Goal: Task Accomplishment & Management: Manage account settings

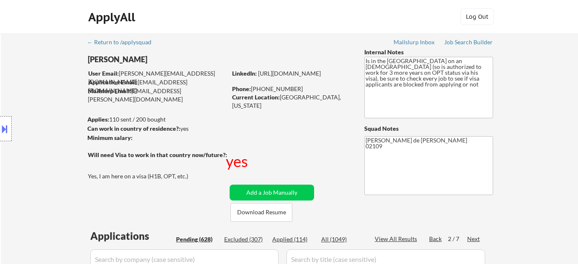
select select ""pending""
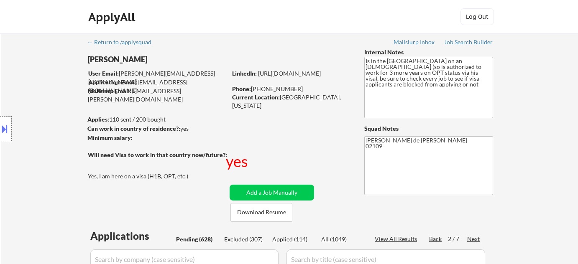
select select ""pending""
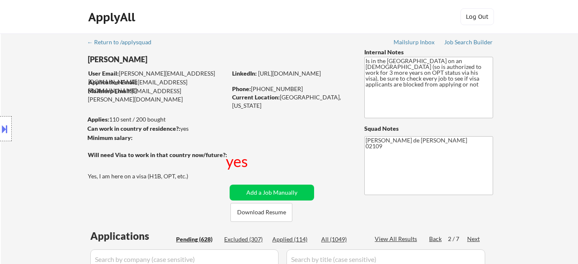
select select ""pending""
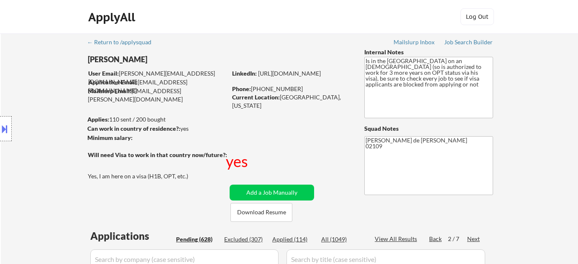
select select ""pending""
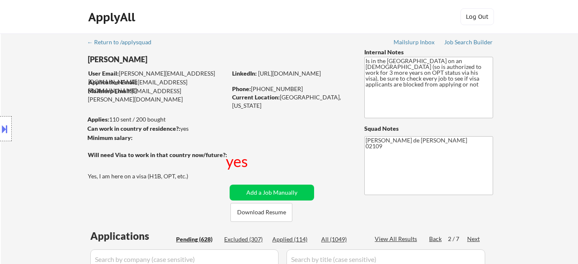
select select ""pending""
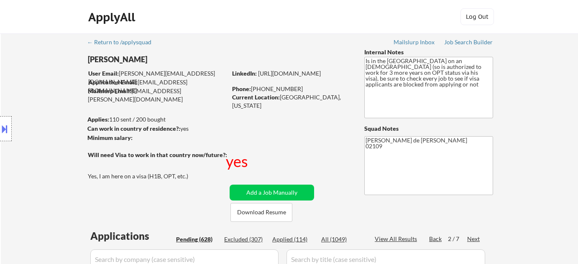
select select ""pending""
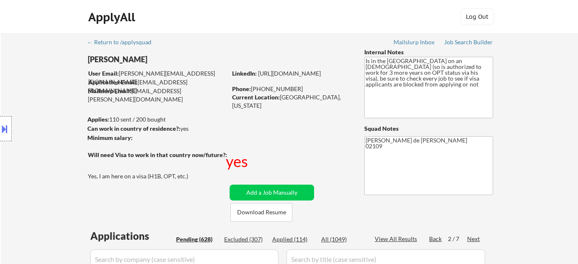
select select ""pending""
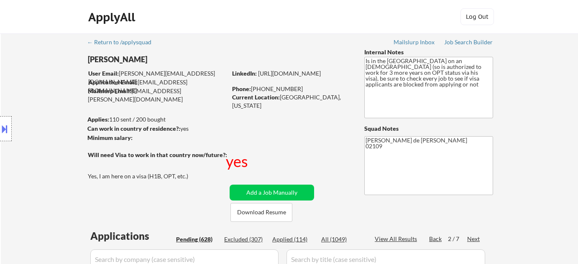
select select ""pending""
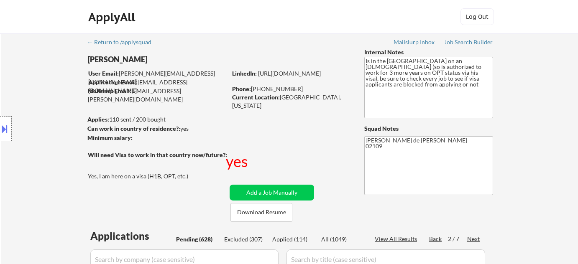
select select ""pending""
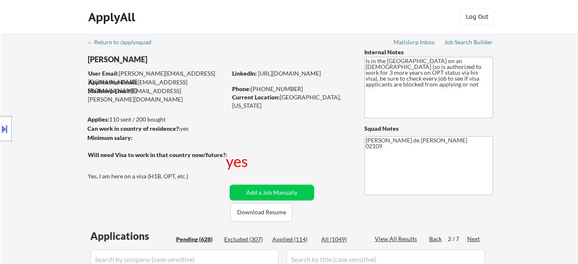
select select ""pending""
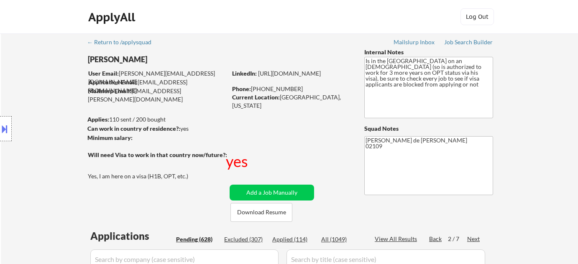
select select ""pending""
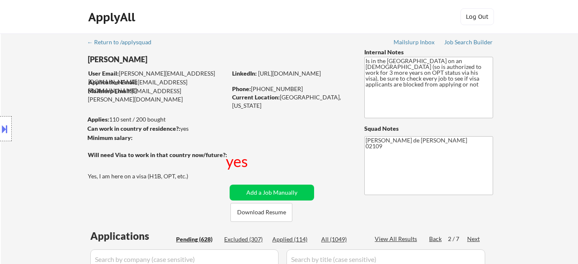
select select ""pending""
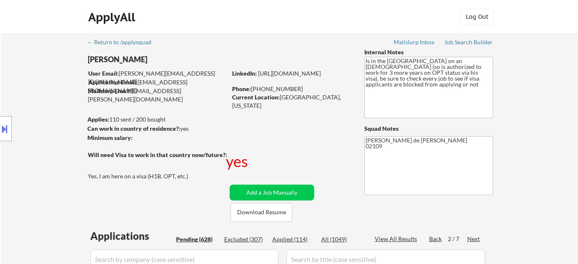
select select ""pending""
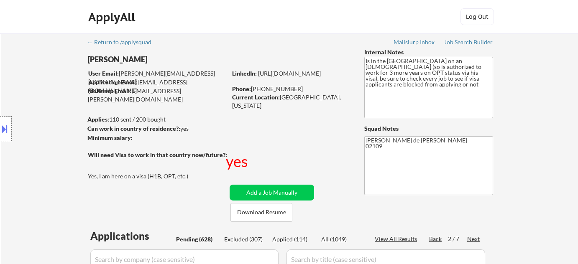
select select ""pending""
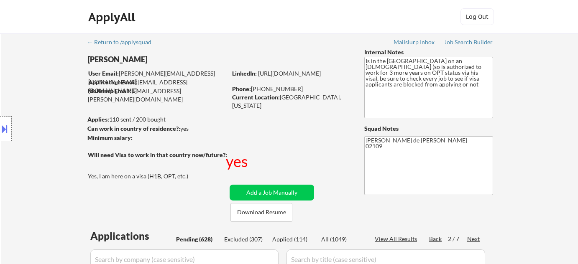
select select ""pending""
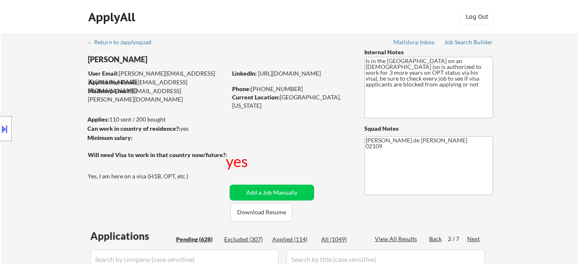
select select ""pending""
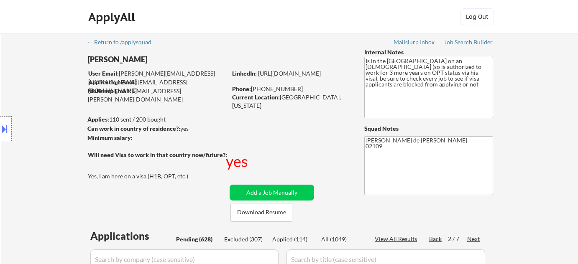
select select ""pending""
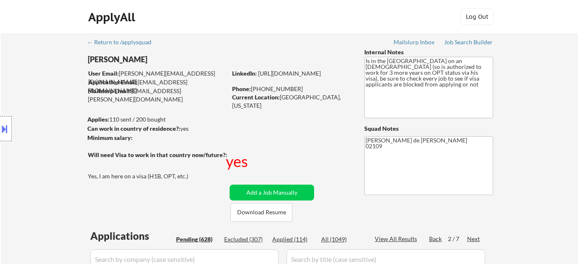
select select ""pending""
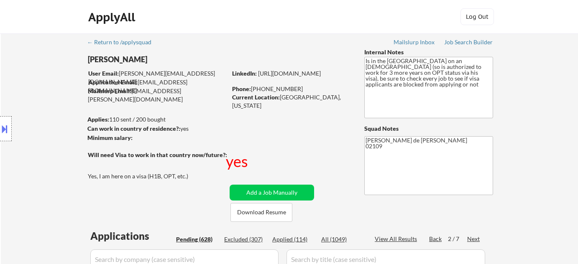
select select ""pending""
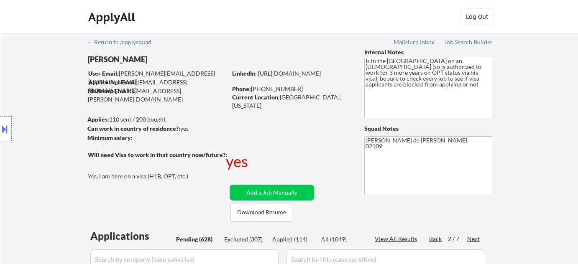
select select ""pending""
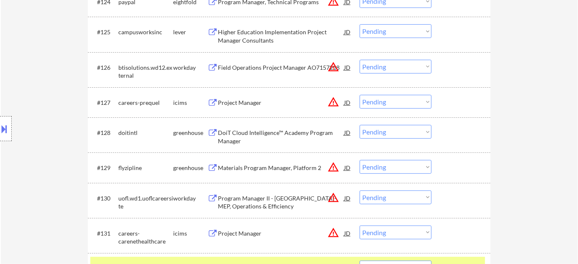
scroll to position [1254, 0]
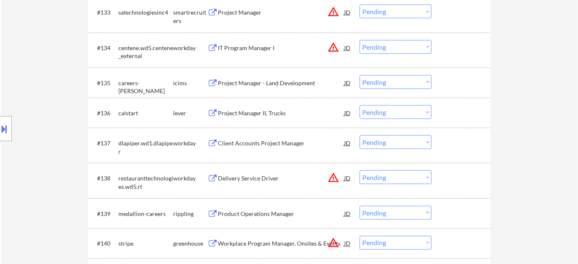
scroll to position [1406, 0]
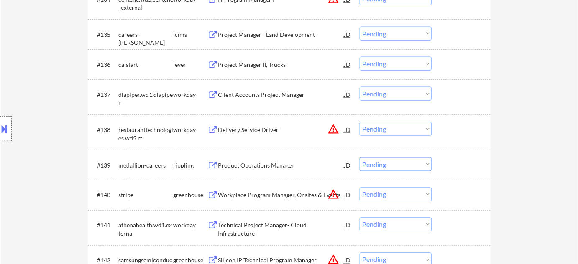
click at [258, 168] on div "Product Operations Manager" at bounding box center [281, 165] width 126 height 8
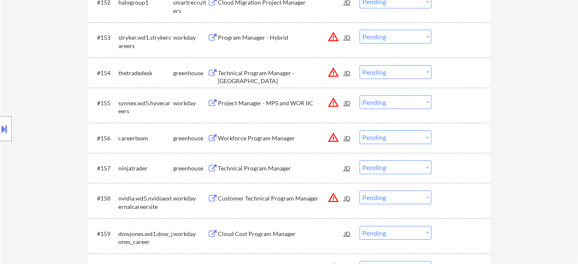
scroll to position [2014, 0]
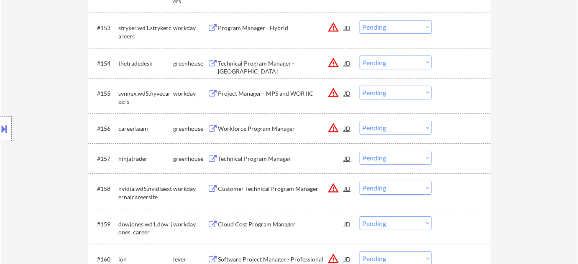
click at [248, 61] on div "Technical Program Manager - VenturaOS" at bounding box center [281, 67] width 126 height 16
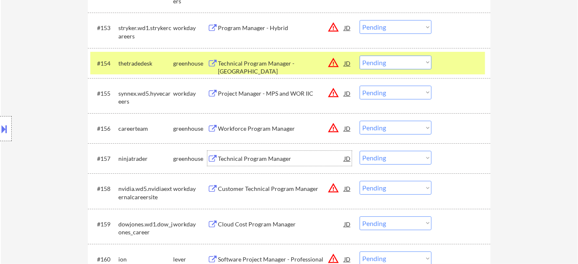
click at [268, 158] on div "Technical Program Manager" at bounding box center [281, 159] width 126 height 8
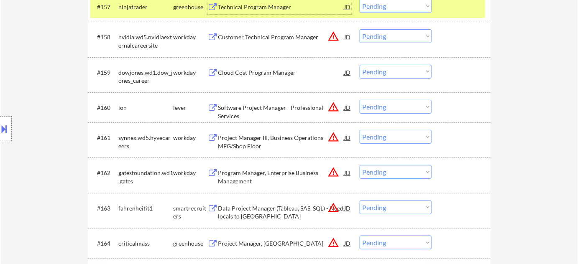
scroll to position [2204, 0]
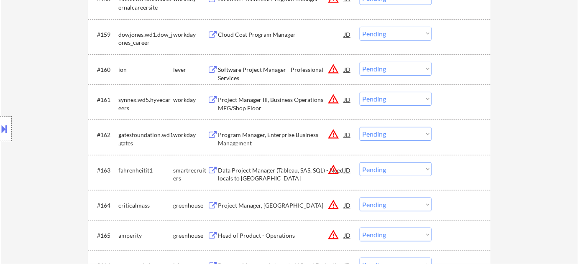
click at [235, 140] on div "Program Manager, Enterprise Business Management" at bounding box center [281, 139] width 126 height 16
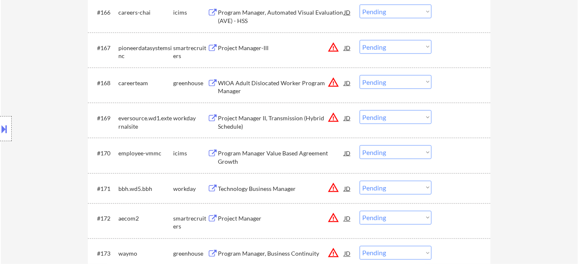
scroll to position [2471, 0]
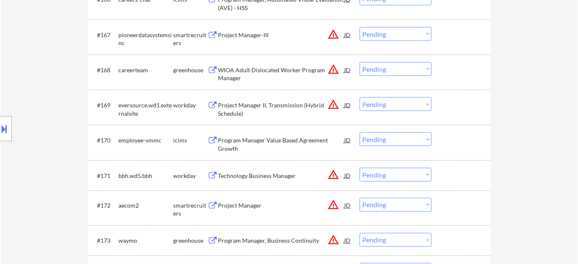
click at [250, 75] on div "WIOA Adult Dislocated Worker Program Manager" at bounding box center [281, 74] width 126 height 16
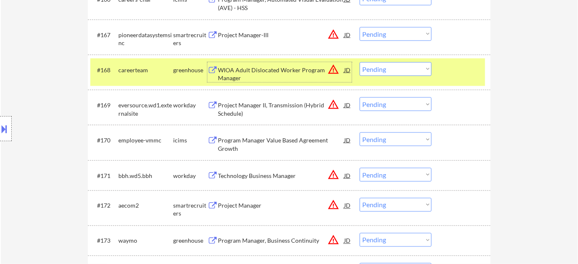
click at [410, 68] on select "Choose an option... Pending Applied Excluded (Questions) Excluded (Expired) Exc…" at bounding box center [396, 69] width 72 height 14
click at [360, 62] on select "Choose an option... Pending Applied Excluded (Questions) Excluded (Expired) Exc…" at bounding box center [396, 69] width 72 height 14
select select ""pending""
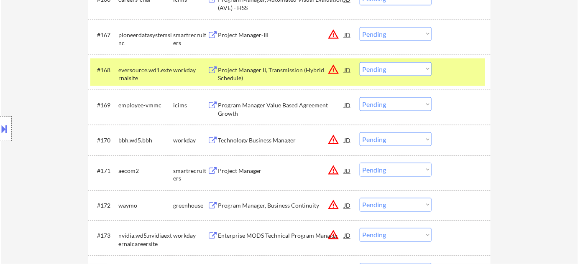
click at [7, 138] on div at bounding box center [6, 128] width 12 height 25
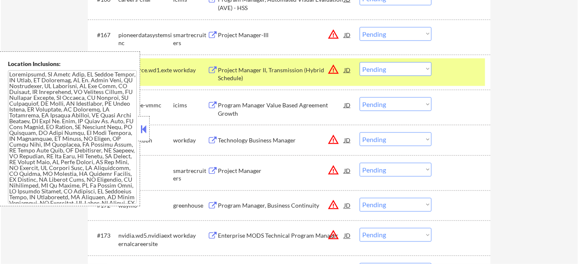
scroll to position [25, 0]
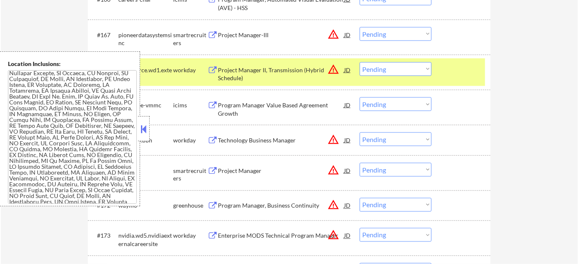
click at [145, 133] on button at bounding box center [143, 129] width 9 height 13
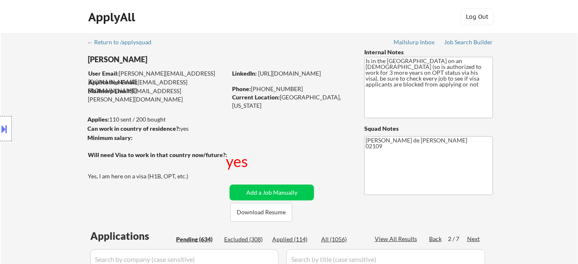
scroll to position [1945, 0]
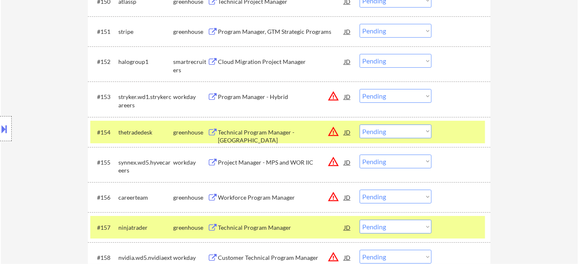
drag, startPoint x: 432, startPoint y: 130, endPoint x: 416, endPoint y: 141, distance: 19.9
click at [431, 130] on div "#154 thetradedesk greenhouse Technical Program Manager - VenturaOS JD warning_a…" at bounding box center [287, 132] width 395 height 23
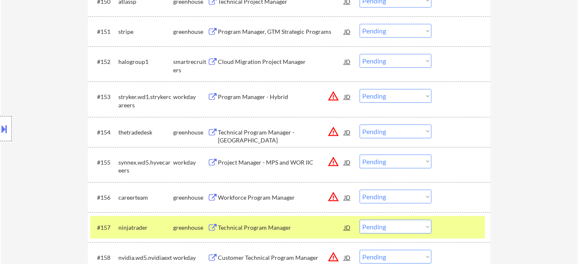
click at [406, 137] on select "Choose an option... Pending Applied Excluded (Questions) Excluded (Expired) Exc…" at bounding box center [396, 132] width 72 height 14
click at [360, 125] on select "Choose an option... Pending Applied Excluded (Questions) Excluded (Expired) Exc…" at bounding box center [396, 132] width 72 height 14
select select ""pending""
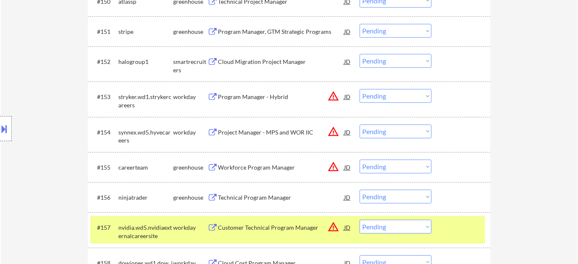
click at [365, 199] on select "Choose an option... Pending Applied Excluded (Questions) Excluded (Expired) Exc…" at bounding box center [396, 197] width 72 height 14
click at [360, 190] on select "Choose an option... Pending Applied Excluded (Questions) Excluded (Expired) Exc…" at bounding box center [396, 197] width 72 height 14
select select ""pending""
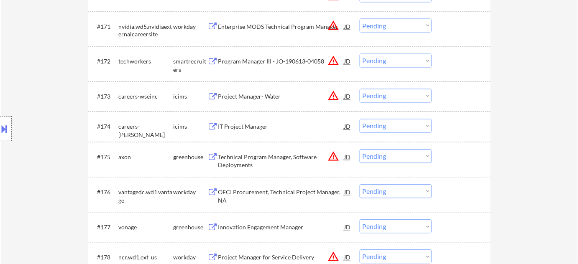
scroll to position [2705, 0]
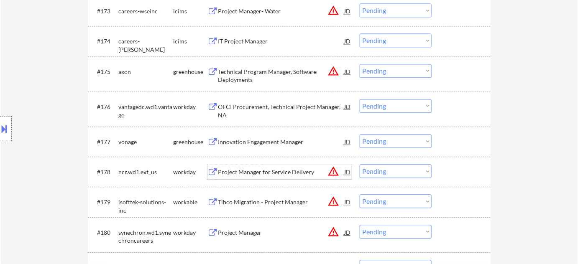
click at [286, 173] on div "Project Manager for Service Delivery" at bounding box center [281, 172] width 126 height 8
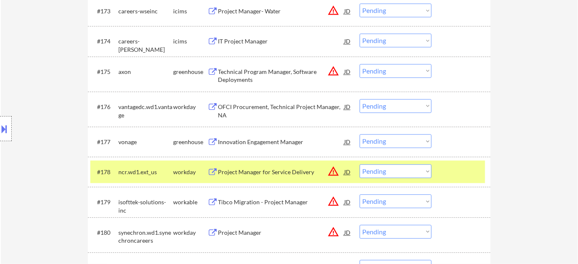
scroll to position [2146, 0]
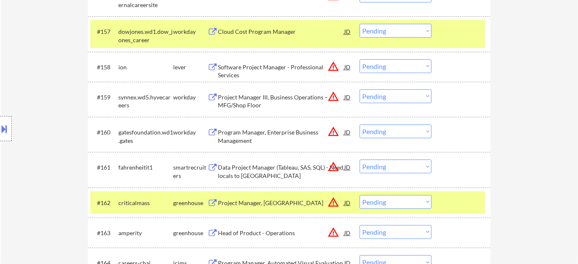
click at [404, 138] on select "Choose an option... Pending Applied Excluded (Questions) Excluded (Expired) Exc…" at bounding box center [396, 132] width 72 height 14
click at [360, 125] on select "Choose an option... Pending Applied Excluded (Questions) Excluded (Expired) Exc…" at bounding box center [396, 132] width 72 height 14
select select ""pending""
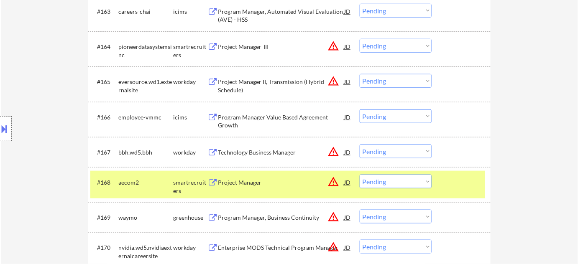
scroll to position [2375, 0]
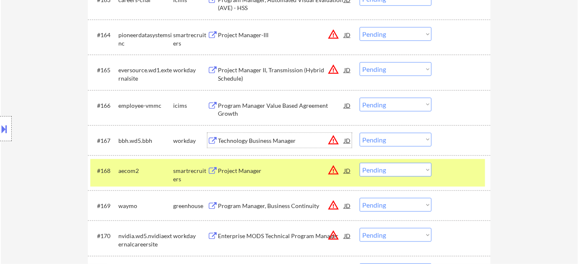
click at [268, 145] on div "Technology Business Manager" at bounding box center [281, 141] width 126 height 8
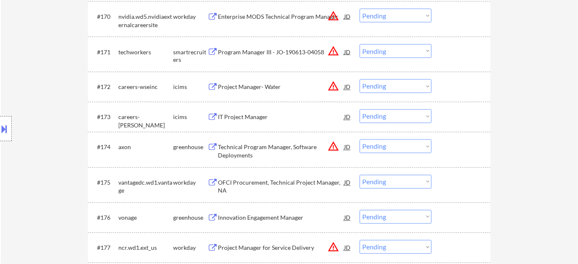
scroll to position [2641, 0]
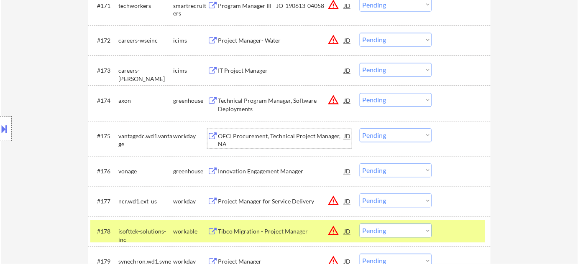
click at [271, 135] on div "OFCI Procurement, Technical Project Manager, NA" at bounding box center [281, 141] width 126 height 16
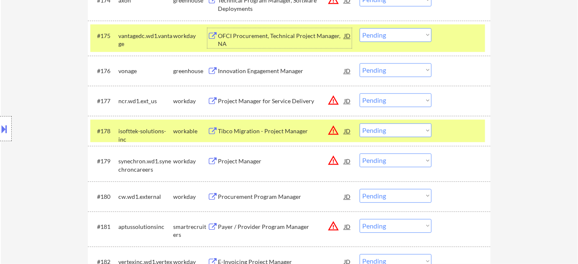
scroll to position [2755, 0]
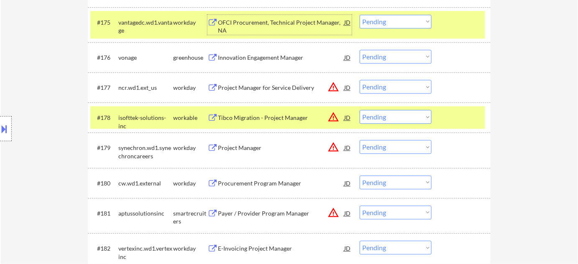
click at [255, 114] on div "Tibco Migration - Project Manager" at bounding box center [281, 118] width 126 height 8
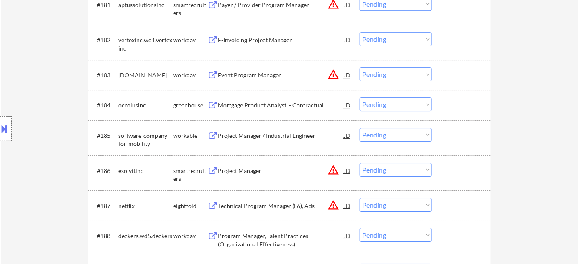
scroll to position [2983, 0]
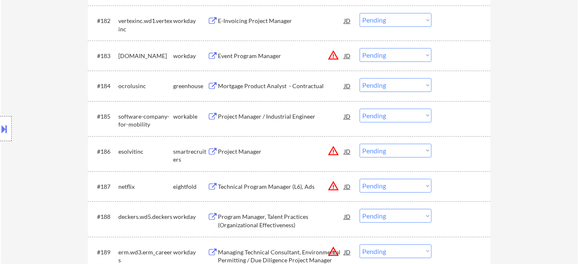
click at [271, 56] on div "Event Program Manager" at bounding box center [281, 56] width 126 height 8
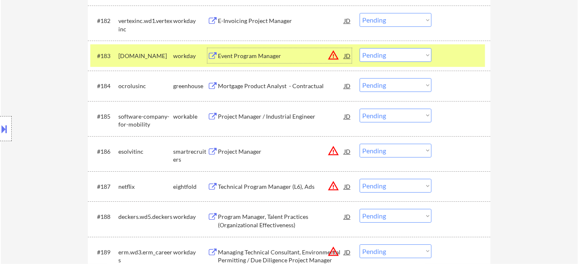
click at [401, 56] on select "Choose an option... Pending Applied Excluded (Questions) Excluded (Expired) Exc…" at bounding box center [396, 55] width 72 height 14
click at [360, 48] on select "Choose an option... Pending Applied Excluded (Questions) Excluded (Expired) Exc…" at bounding box center [396, 55] width 72 height 14
select select ""pending""
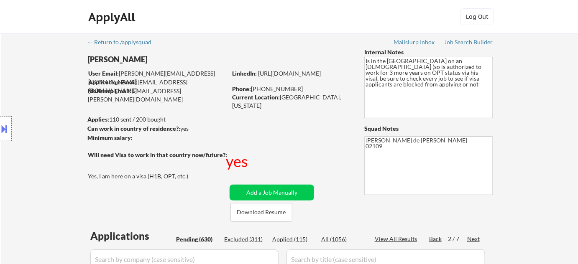
scroll to position [76, 0]
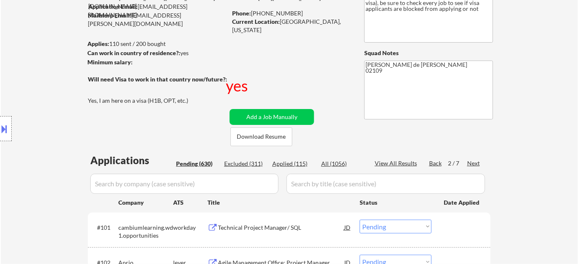
click at [476, 161] on div "Next" at bounding box center [473, 163] width 13 height 8
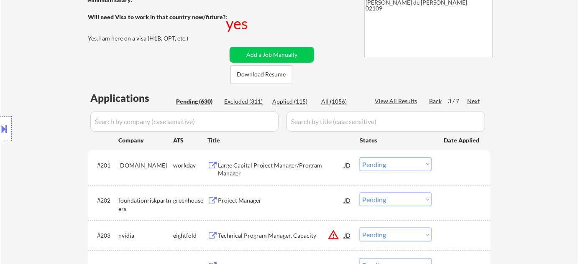
scroll to position [152, 0]
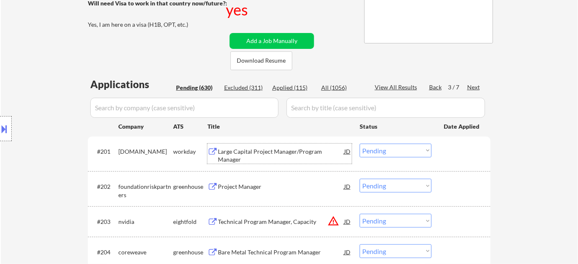
click at [280, 152] on div "Large Capital Project Manager/Program Manager" at bounding box center [281, 156] width 126 height 16
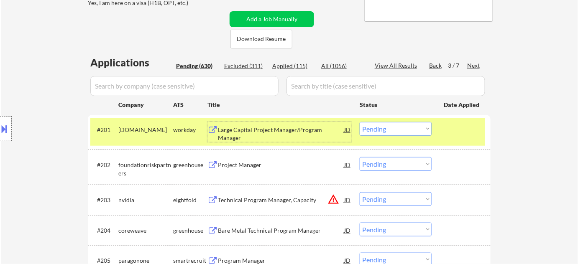
scroll to position [190, 0]
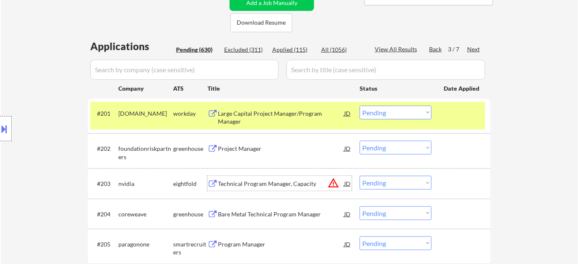
click at [281, 185] on div "Technical Program Manager, Capacity" at bounding box center [281, 184] width 126 height 8
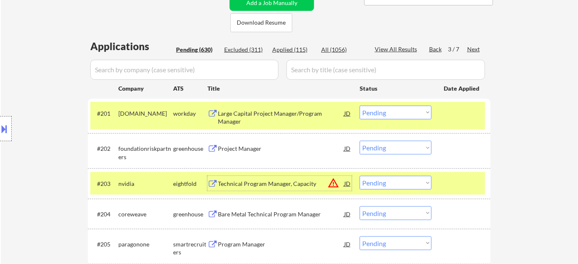
click at [374, 186] on select "Choose an option... Pending Applied Excluded (Questions) Excluded (Expired) Exc…" at bounding box center [396, 183] width 72 height 14
click at [360, 176] on select "Choose an option... Pending Applied Excluded (Questions) Excluded (Expired) Exc…" at bounding box center [396, 183] width 72 height 14
select select ""pending""
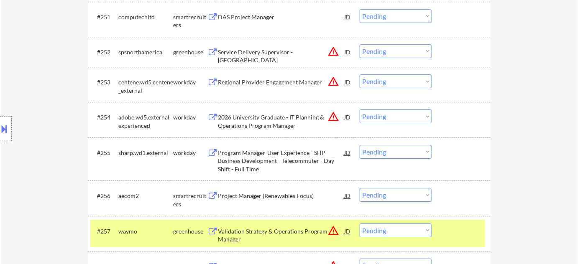
scroll to position [1938, 0]
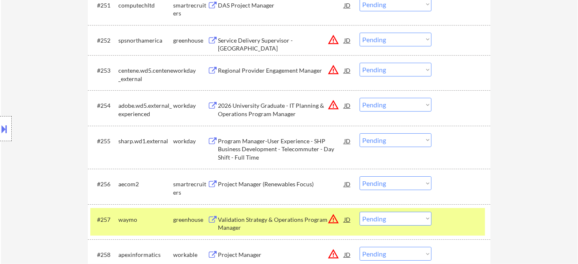
click at [266, 143] on div "Program Manager-User Experience - SHP Business Development - Telecommuter - Day…" at bounding box center [281, 149] width 126 height 25
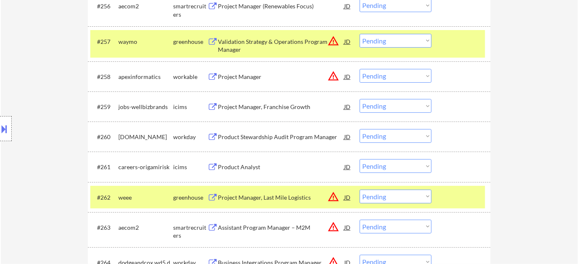
scroll to position [2128, 0]
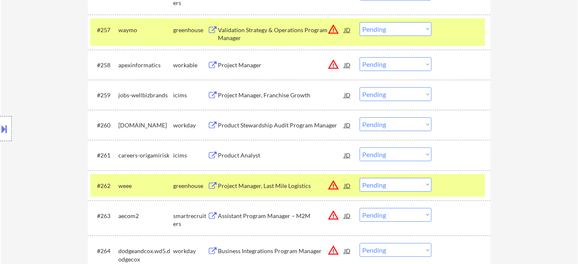
click at [270, 95] on div "Project Manager, Franchise Growth" at bounding box center [281, 95] width 126 height 8
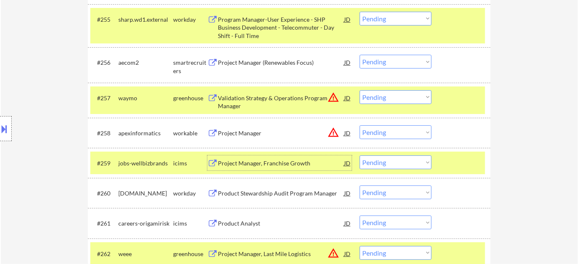
scroll to position [2052, 0]
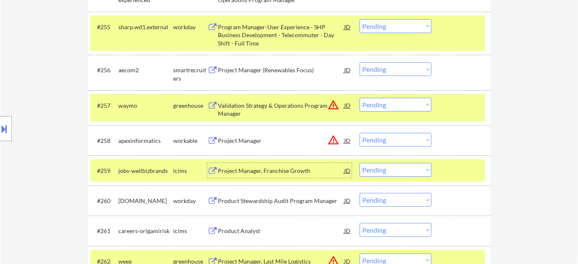
drag, startPoint x: 400, startPoint y: 28, endPoint x: 401, endPoint y: 32, distance: 4.4
click at [400, 28] on select "Choose an option... Pending Applied Excluded (Questions) Excluded (Expired) Exc…" at bounding box center [396, 26] width 72 height 14
click at [360, 19] on select "Choose an option... Pending Applied Excluded (Questions) Excluded (Expired) Exc…" at bounding box center [396, 26] width 72 height 14
select select ""pending""
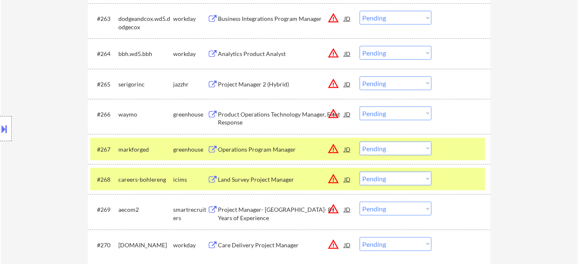
scroll to position [2318, 0]
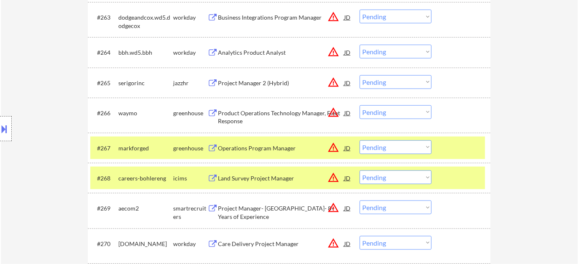
click at [270, 149] on div "Operations Program Manager" at bounding box center [281, 148] width 126 height 8
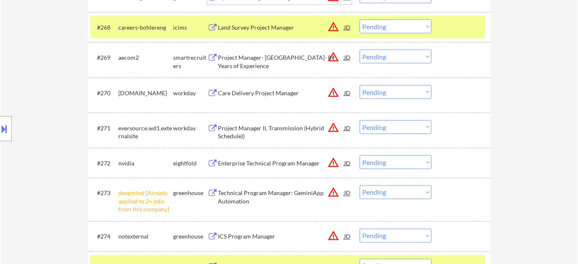
scroll to position [2509, 0]
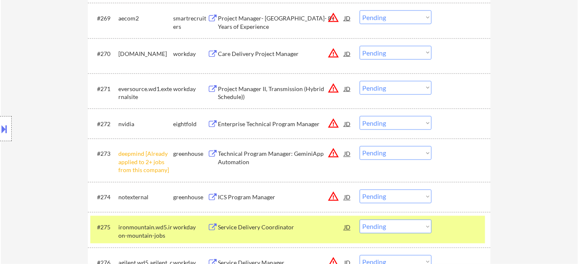
click at [375, 154] on select "Choose an option... Pending Applied Excluded (Questions) Excluded (Expired) Exc…" at bounding box center [396, 153] width 72 height 14
click at [360, 146] on select "Choose an option... Pending Applied Excluded (Questions) Excluded (Expired) Exc…" at bounding box center [396, 153] width 72 height 14
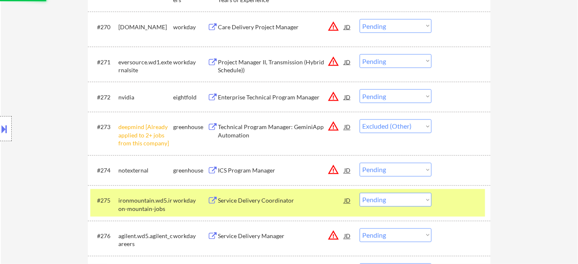
scroll to position [2584, 0]
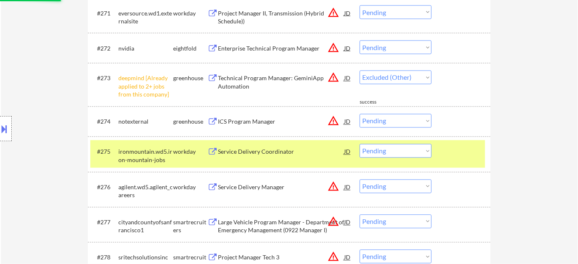
select select ""pending""
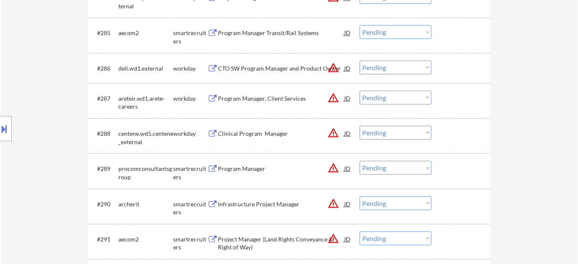
scroll to position [3040, 0]
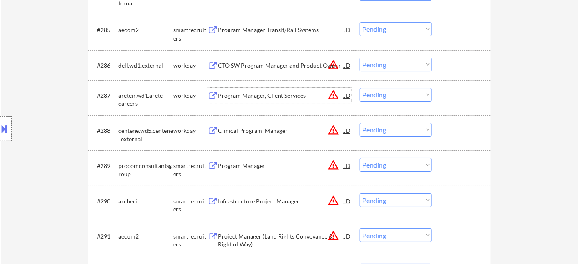
click at [266, 97] on div "Program Manager, Client Services" at bounding box center [281, 96] width 126 height 8
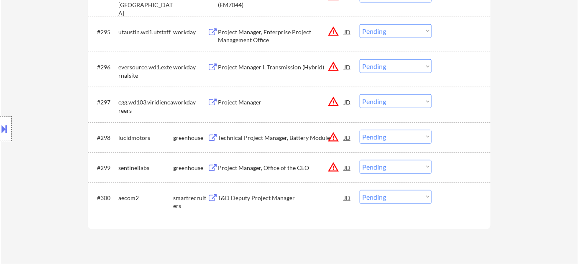
scroll to position [3382, 0]
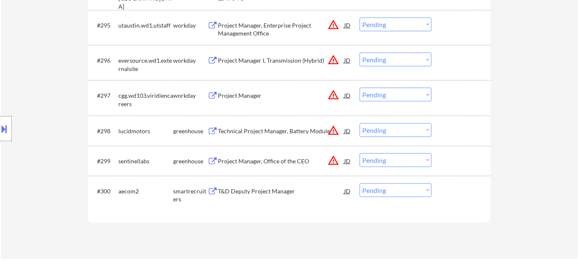
click at [288, 159] on div "Project Manager, Office of the CEO" at bounding box center [281, 161] width 126 height 8
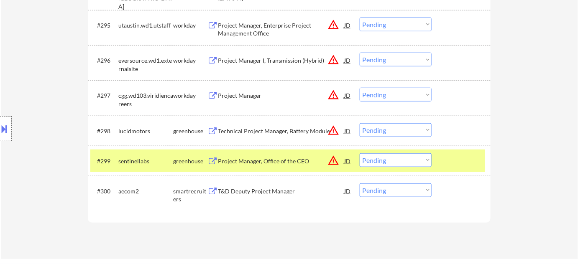
scroll to position [3004, 0]
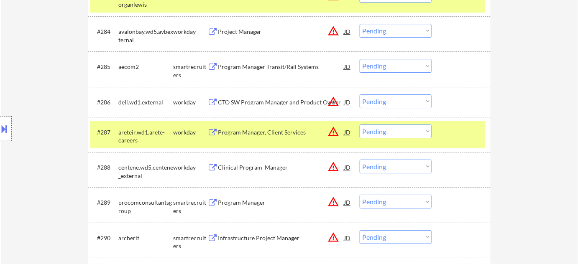
click at [388, 125] on select "Choose an option... Pending Applied Excluded (Questions) Excluded (Expired) Exc…" at bounding box center [396, 132] width 72 height 14
click at [360, 125] on select "Choose an option... Pending Applied Excluded (Questions) Excluded (Expired) Exc…" at bounding box center [396, 132] width 72 height 14
select select ""pending""
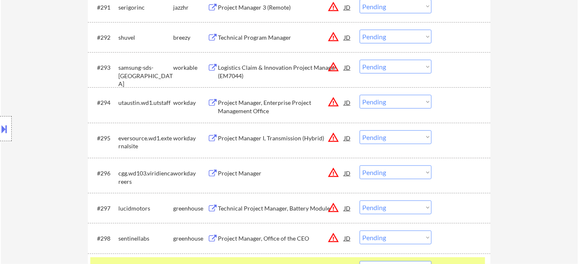
scroll to position [3384, 0]
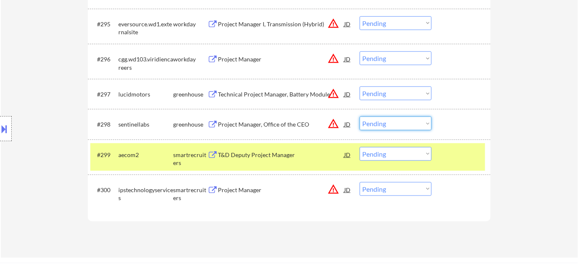
drag, startPoint x: 385, startPoint y: 124, endPoint x: 388, endPoint y: 128, distance: 5.2
click at [385, 124] on select "Choose an option... Pending Applied Excluded (Questions) Excluded (Expired) Exc…" at bounding box center [396, 124] width 72 height 14
click at [360, 117] on select "Choose an option... Pending Applied Excluded (Questions) Excluded (Expired) Exc…" at bounding box center [396, 124] width 72 height 14
select select ""pending""
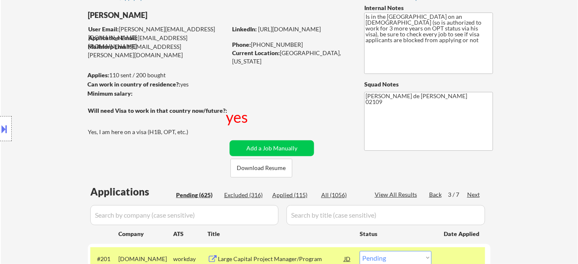
scroll to position [76, 0]
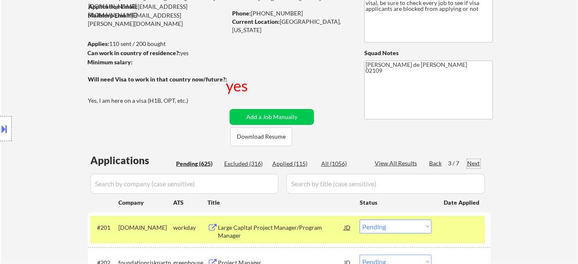
click at [473, 159] on div "Next" at bounding box center [473, 163] width 13 height 8
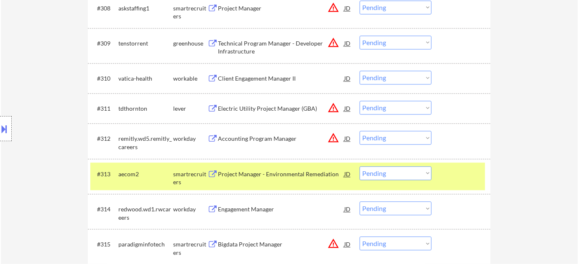
scroll to position [608, 0]
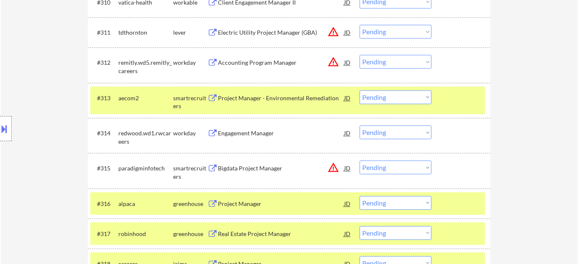
click at [244, 129] on div "Engagement Manager" at bounding box center [281, 133] width 126 height 8
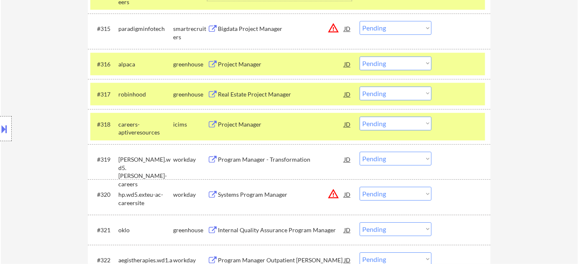
scroll to position [760, 0]
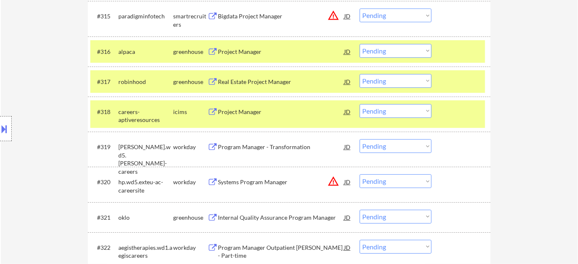
click at [245, 147] on div "Program Manager - Transformation" at bounding box center [281, 147] width 126 height 8
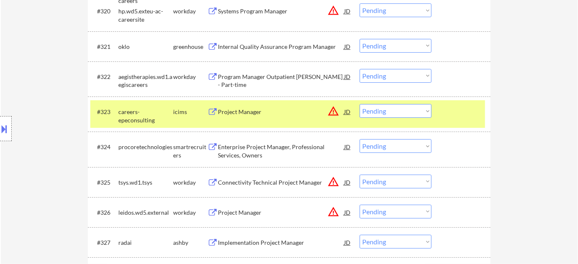
scroll to position [950, 0]
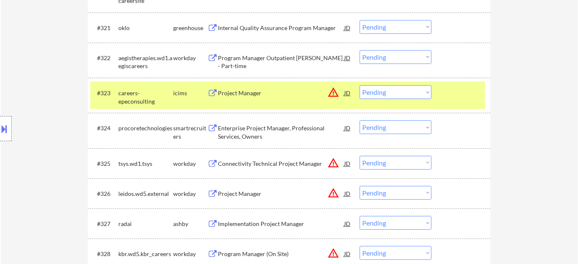
click at [248, 129] on div "Enterprise Project Manager, Professional Services, Owners" at bounding box center [281, 132] width 126 height 16
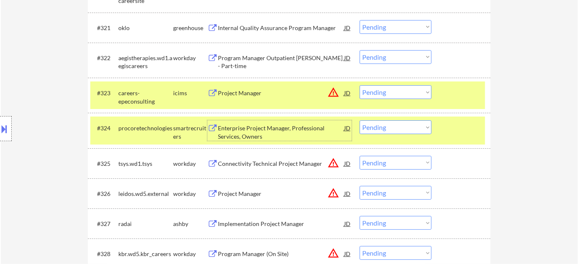
click at [396, 131] on select "Choose an option... Pending Applied Excluded (Questions) Excluded (Expired) Exc…" at bounding box center [396, 127] width 72 height 14
click at [360, 120] on select "Choose an option... Pending Applied Excluded (Questions) Excluded (Expired) Exc…" at bounding box center [396, 127] width 72 height 14
select select ""pending""
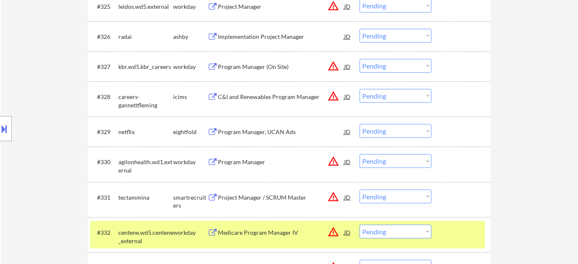
scroll to position [1140, 0]
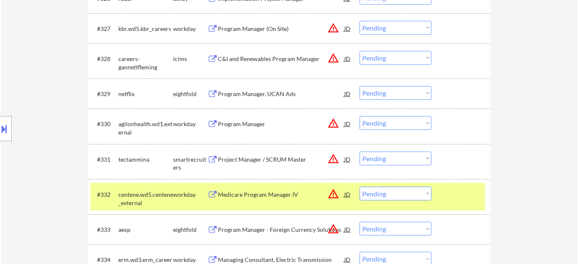
click at [240, 125] on div "Program Manager" at bounding box center [281, 124] width 126 height 8
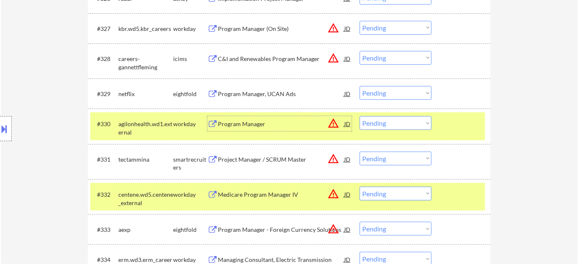
drag, startPoint x: 378, startPoint y: 119, endPoint x: 380, endPoint y: 124, distance: 5.2
click at [378, 119] on select "Choose an option... Pending Applied Excluded (Questions) Excluded (Expired) Exc…" at bounding box center [396, 123] width 72 height 14
click at [360, 116] on select "Choose an option... Pending Applied Excluded (Questions) Excluded (Expired) Exc…" at bounding box center [396, 123] width 72 height 14
select select ""pending""
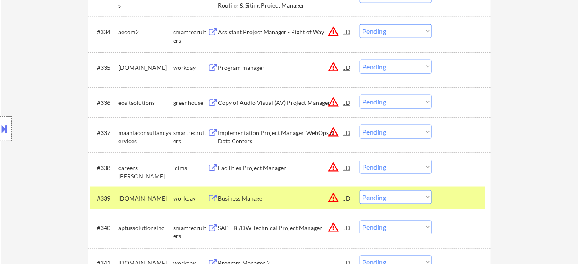
scroll to position [1406, 0]
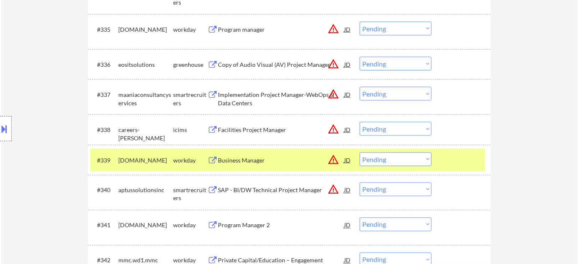
click at [235, 155] on div "Business Manager" at bounding box center [281, 160] width 126 height 15
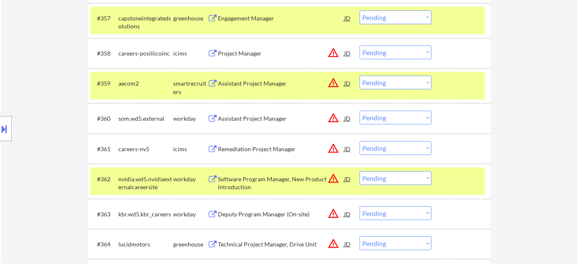
scroll to position [115, 0]
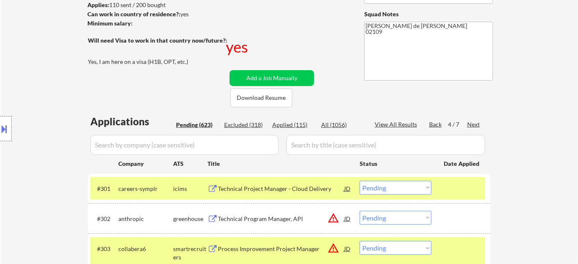
click at [434, 121] on div "Back" at bounding box center [435, 124] width 13 height 8
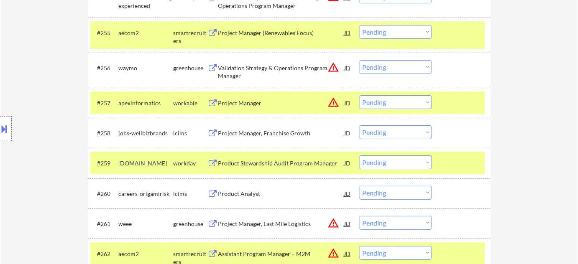
scroll to position [2046, 0]
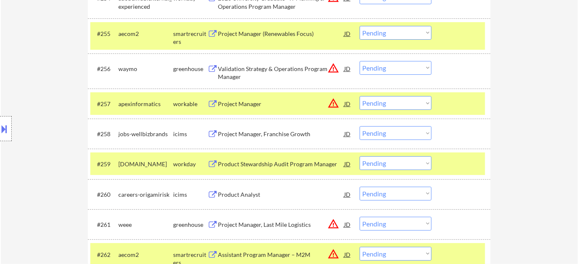
click at [431, 133] on div "#258 jobs-wellbizbrands icims Project Manager, Franchise Growth JD warning_ambe…" at bounding box center [287, 134] width 395 height 23
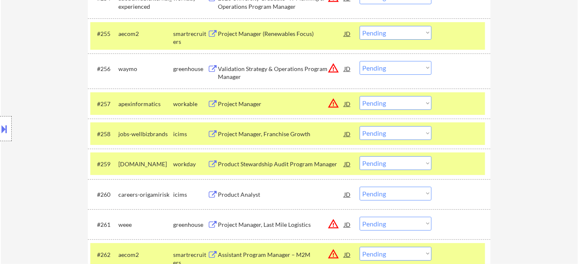
click at [409, 132] on select "Choose an option... Pending Applied Excluded (Questions) Excluded (Expired) Exc…" at bounding box center [396, 133] width 72 height 14
click at [360, 126] on select "Choose an option... Pending Applied Excluded (Questions) Excluded (Expired) Exc…" at bounding box center [396, 133] width 72 height 14
select select ""pending""
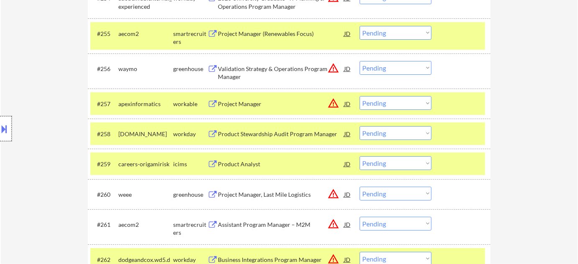
click at [4, 117] on div at bounding box center [6, 128] width 12 height 25
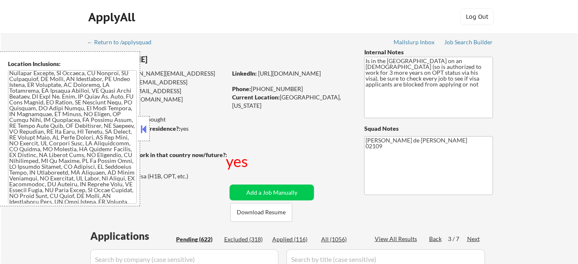
scroll to position [1072, 0]
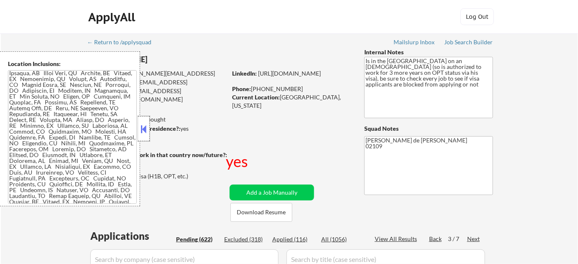
click at [147, 139] on div at bounding box center [144, 128] width 12 height 25
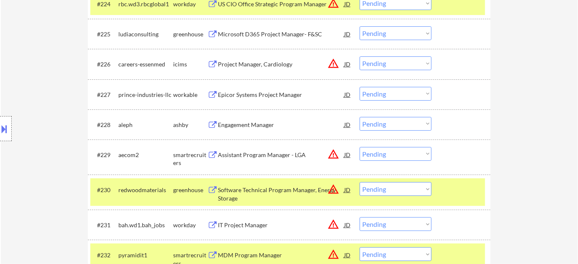
scroll to position [2304, 0]
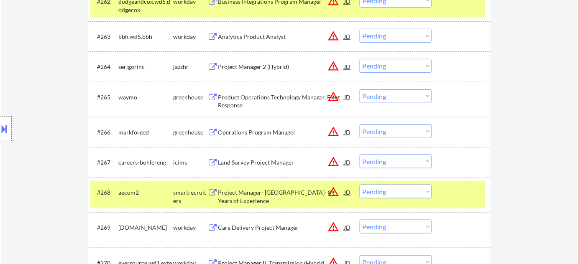
click at [329, 134] on button "warning_amber" at bounding box center [333, 132] width 12 height 12
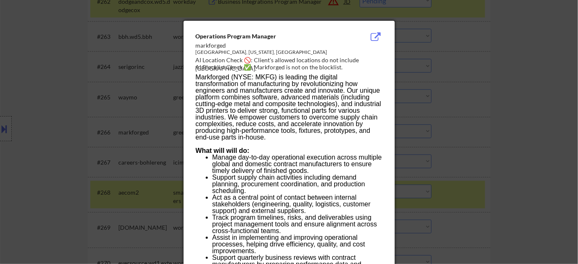
click at [554, 128] on div at bounding box center [289, 132] width 578 height 264
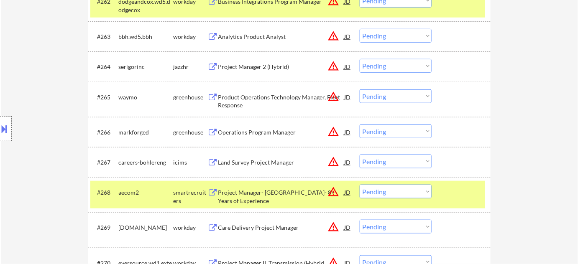
click at [406, 134] on select "Choose an option... Pending Applied Excluded (Questions) Excluded (Expired) Exc…" at bounding box center [396, 132] width 72 height 14
click at [360, 125] on select "Choose an option... Pending Applied Excluded (Questions) Excluded (Expired) Exc…" at bounding box center [396, 132] width 72 height 14
select select ""pending""
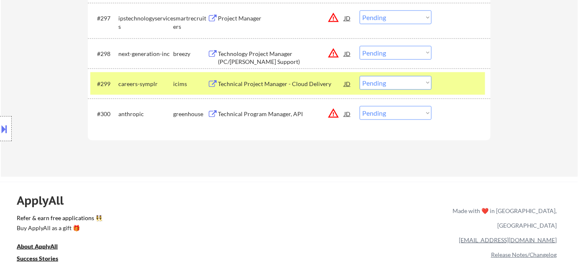
scroll to position [3417, 0]
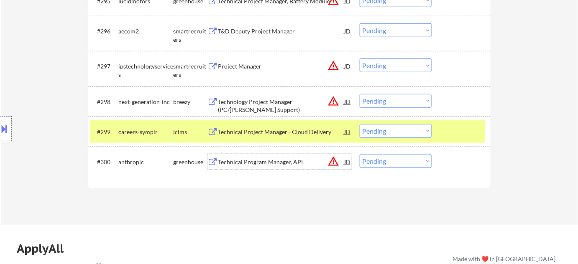
click at [283, 162] on div "Technical Program Manager, API" at bounding box center [281, 162] width 126 height 8
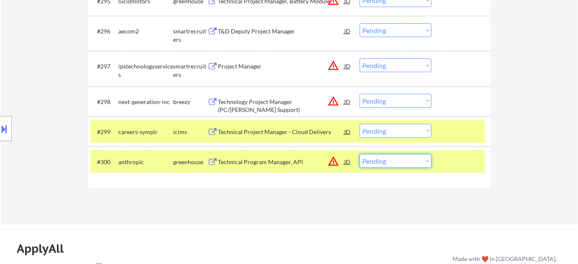
drag, startPoint x: 373, startPoint y: 160, endPoint x: 375, endPoint y: 167, distance: 7.2
click at [373, 160] on select "Choose an option... Pending Applied Excluded (Questions) Excluded (Expired) Exc…" at bounding box center [396, 161] width 72 height 14
click at [360, 154] on select "Choose an option... Pending Applied Excluded (Questions) Excluded (Expired) Exc…" at bounding box center [396, 161] width 72 height 14
select select ""pending""
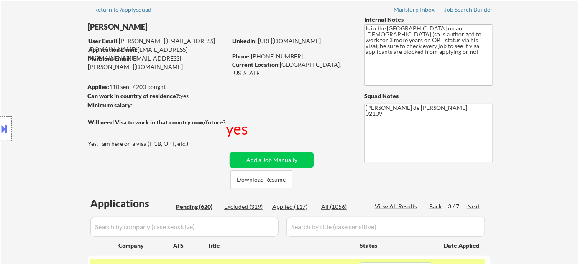
scroll to position [76, 0]
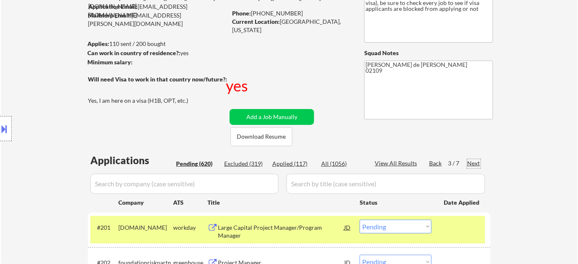
click at [472, 161] on div "Next" at bounding box center [473, 163] width 13 height 8
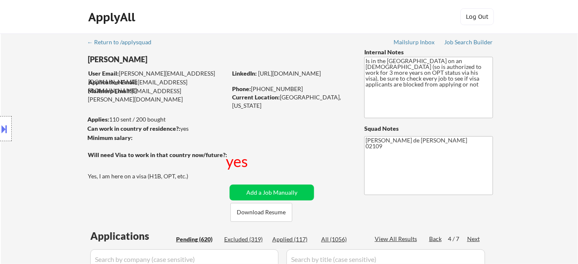
scroll to position [679, 0]
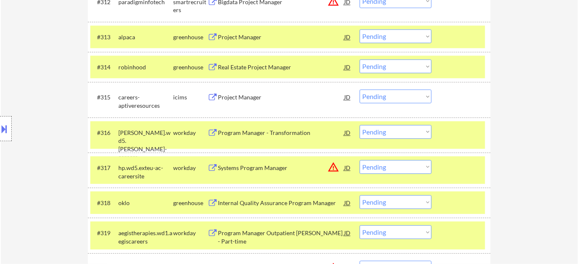
click at [370, 124] on div "#316 stout.wd5.stout-careers workday Program Manager - Transformation JD warnin…" at bounding box center [287, 135] width 395 height 28
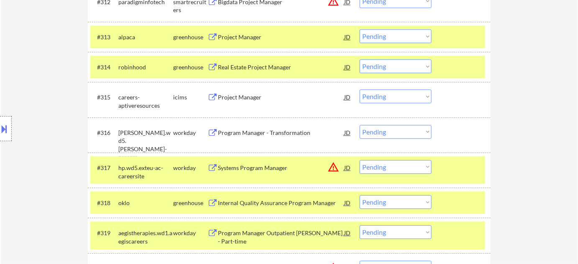
click at [381, 136] on select "Choose an option... Pending Applied Excluded (Questions) Excluded (Expired) Exc…" at bounding box center [396, 132] width 72 height 14
click at [360, 125] on select "Choose an option... Pending Applied Excluded (Questions) Excluded (Expired) Exc…" at bounding box center [396, 132] width 72 height 14
select select ""pending""
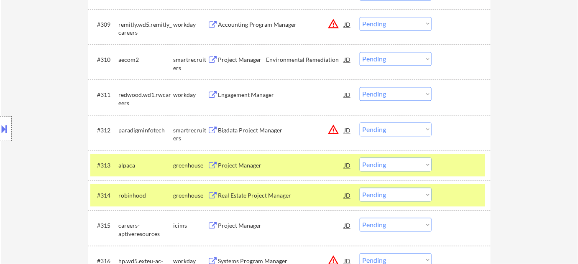
scroll to position [565, 0]
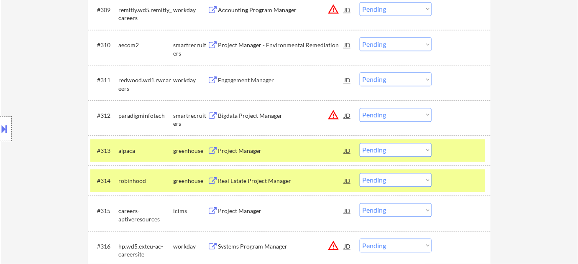
click at [243, 149] on div "Project Manager" at bounding box center [281, 151] width 126 height 8
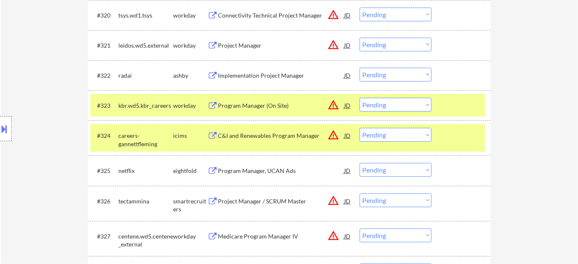
scroll to position [945, 0]
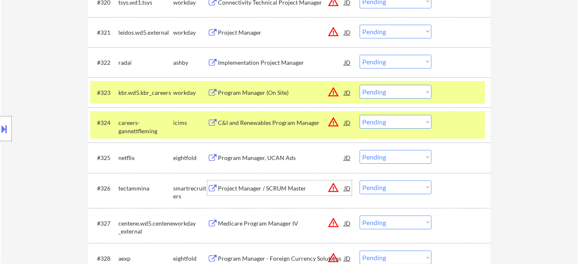
click at [263, 186] on div "Project Manager / SCRUM Master" at bounding box center [281, 188] width 126 height 8
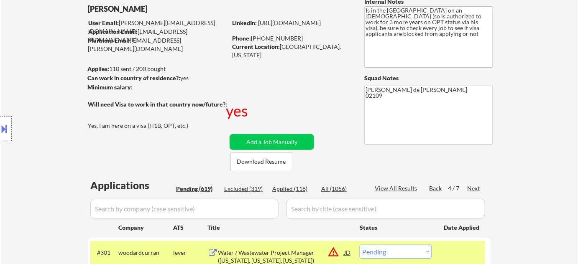
scroll to position [0, 0]
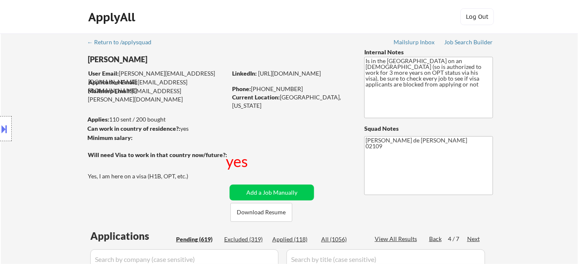
click at [470, 239] on div "Next" at bounding box center [473, 239] width 13 height 8
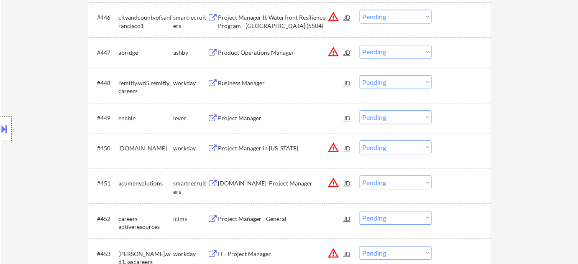
scroll to position [1710, 0]
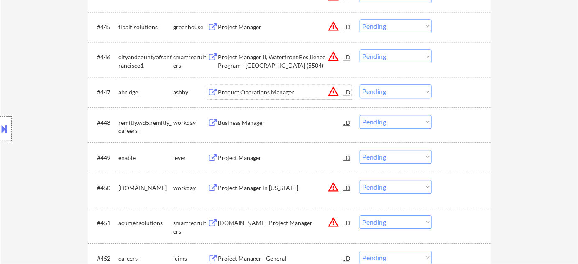
click at [276, 94] on div "Product Operations Manager" at bounding box center [281, 92] width 126 height 8
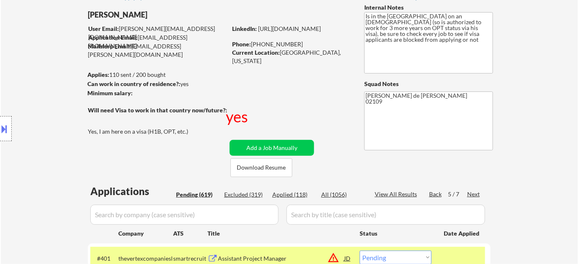
scroll to position [114, 0]
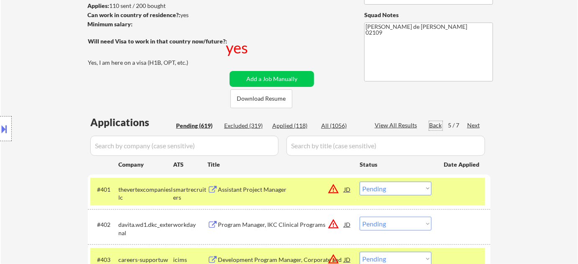
click at [435, 125] on div "Back" at bounding box center [435, 125] width 13 height 8
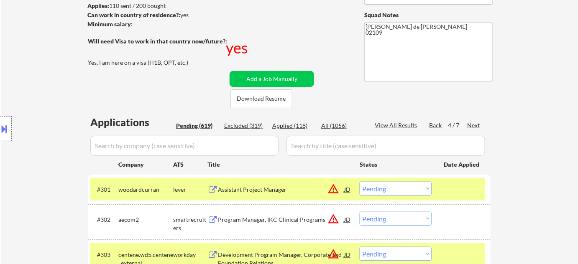
scroll to position [573, 0]
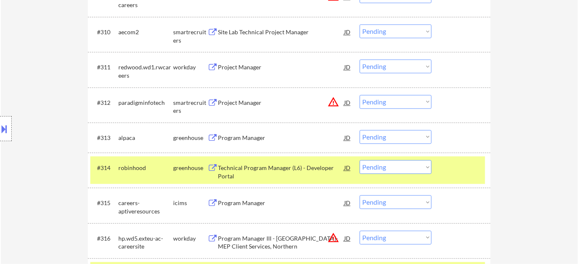
click at [391, 132] on select "Choose an option... Pending Applied Excluded (Questions) Excluded (Expired) Exc…" at bounding box center [396, 137] width 72 height 14
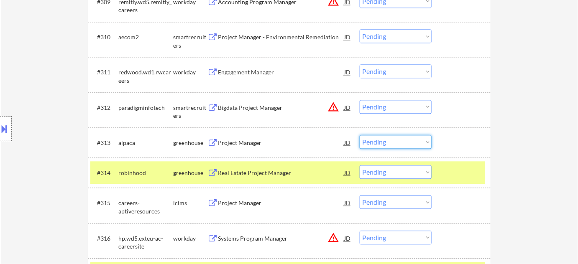
click at [397, 145] on select "Choose an option... Pending Applied Excluded (Questions) Excluded (Expired) Exc…" at bounding box center [396, 142] width 72 height 14
click at [360, 135] on select "Choose an option... Pending Applied Excluded (Questions) Excluded (Expired) Exc…" at bounding box center [396, 142] width 72 height 14
select select ""pending""
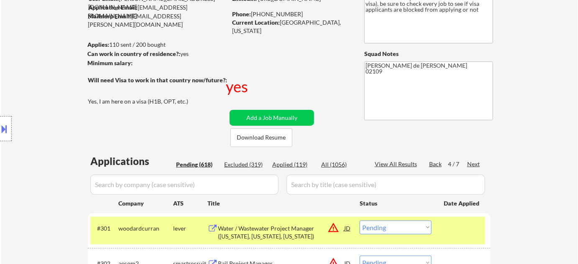
scroll to position [76, 0]
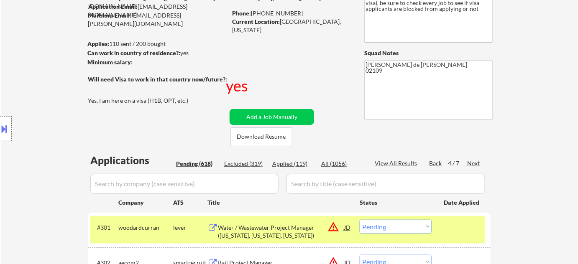
click at [475, 162] on div "Next" at bounding box center [473, 163] width 13 height 8
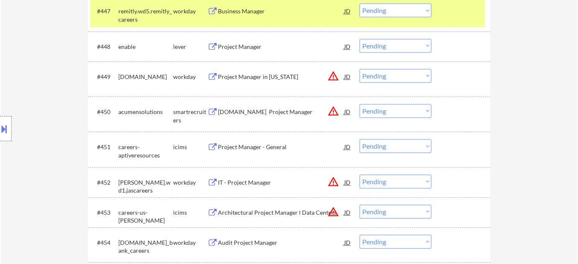
scroll to position [1710, 0]
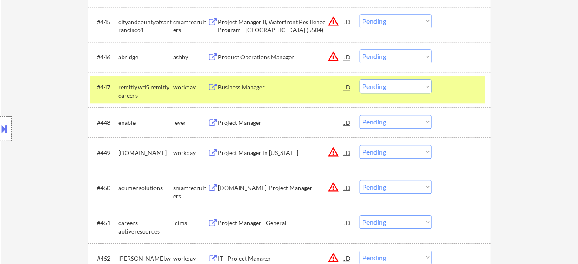
click at [400, 60] on select "Choose an option... Pending Applied Excluded (Questions) Excluded (Expired) Exc…" at bounding box center [396, 56] width 72 height 14
click at [360, 49] on select "Choose an option... Pending Applied Excluded (Questions) Excluded (Expired) Exc…" at bounding box center [396, 56] width 72 height 14
select select ""pending""
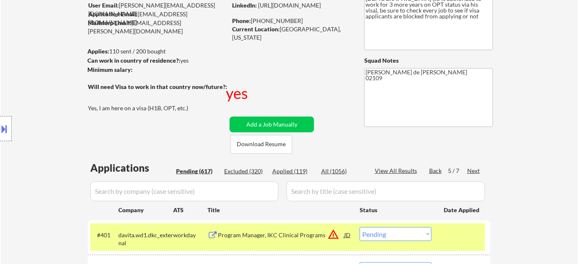
scroll to position [152, 0]
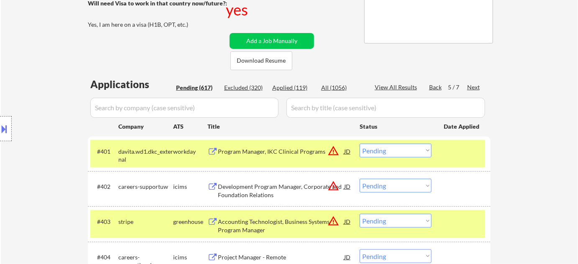
click at [475, 86] on div "Next" at bounding box center [473, 87] width 13 height 8
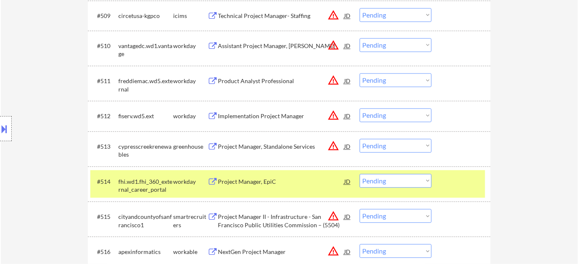
scroll to position [608, 0]
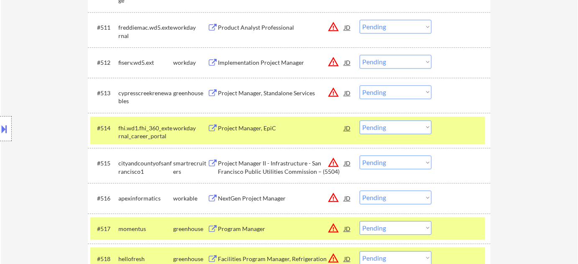
click at [71, 114] on div "Location Inclusions:" at bounding box center [75, 128] width 150 height 155
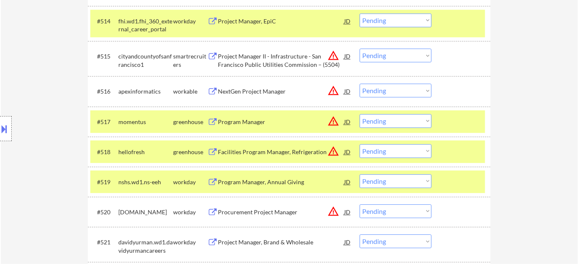
scroll to position [798, 0]
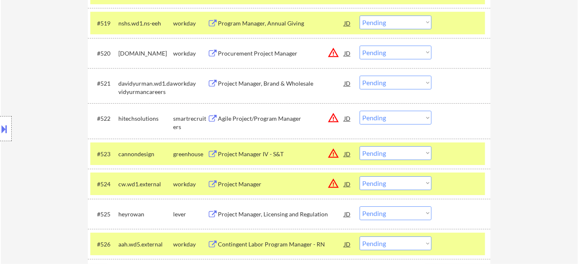
click at [52, 181] on div "Location Inclusions:" at bounding box center [75, 128] width 150 height 155
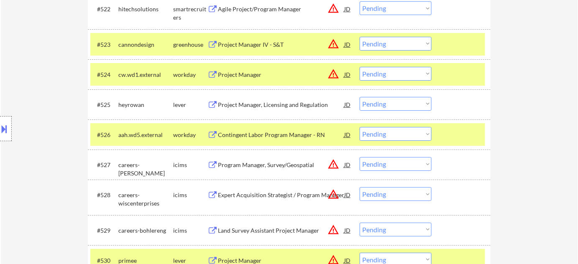
scroll to position [988, 0]
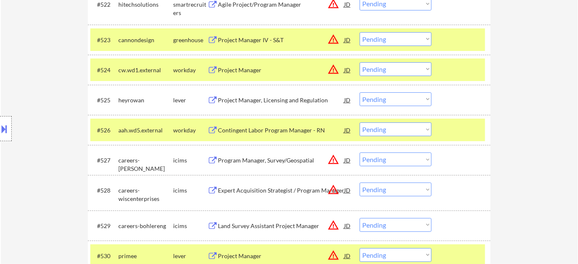
click at [289, 106] on div "Project Manager, Licensing and Regulation" at bounding box center [281, 99] width 126 height 15
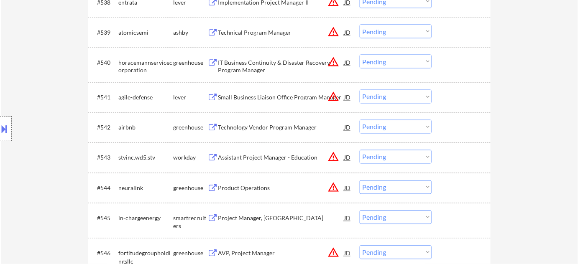
scroll to position [1520, 0]
click at [274, 32] on div "Technical Program Manager" at bounding box center [281, 32] width 126 height 8
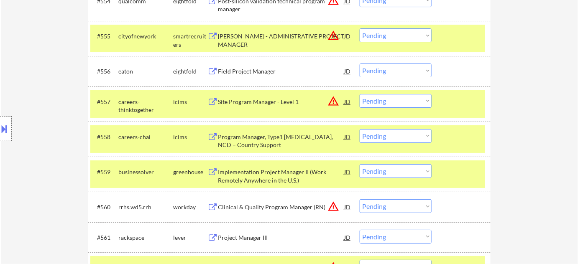
scroll to position [2090, 0]
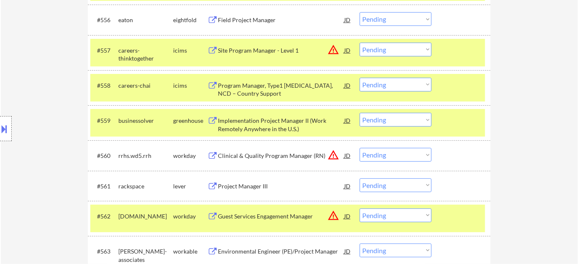
click at [65, 147] on div "Location Inclusions:" at bounding box center [75, 128] width 150 height 155
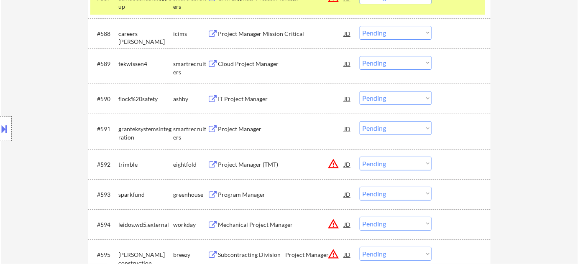
scroll to position [3116, 0]
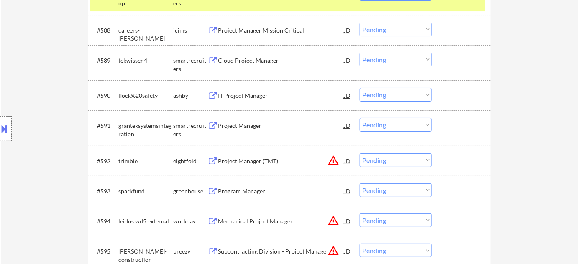
click at [252, 99] on div "IT Project Manager" at bounding box center [281, 96] width 126 height 8
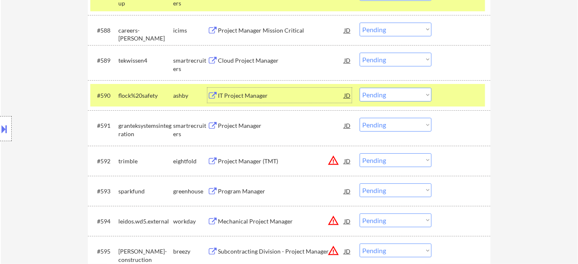
click at [376, 93] on select "Choose an option... Pending Applied Excluded (Questions) Excluded (Expired) Exc…" at bounding box center [396, 95] width 72 height 14
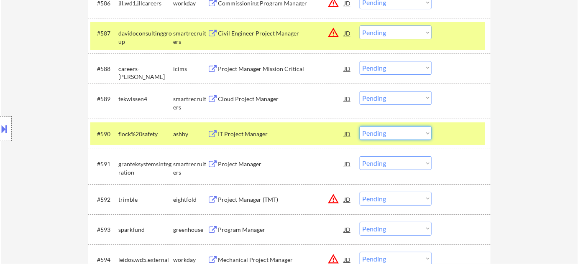
scroll to position [3040, 0]
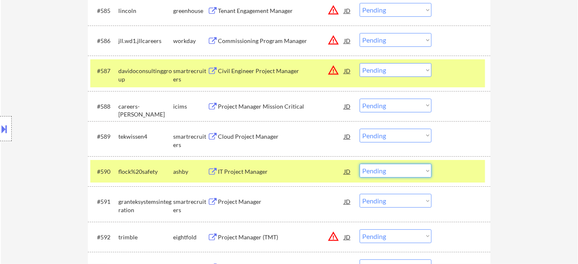
click at [385, 174] on select "Choose an option... Pending Applied Excluded (Questions) Excluded (Expired) Exc…" at bounding box center [396, 171] width 72 height 14
click at [360, 164] on select "Choose an option... Pending Applied Excluded (Questions) Excluded (Expired) Exc…" at bounding box center [396, 171] width 72 height 14
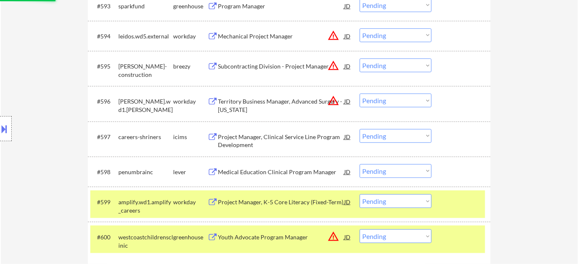
scroll to position [3382, 0]
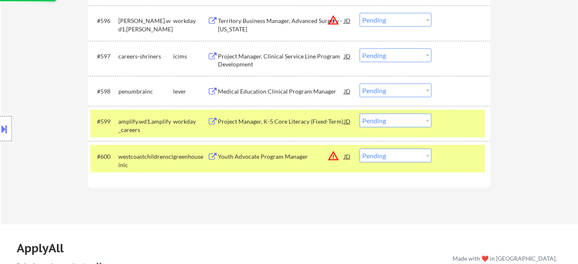
select select ""pending""
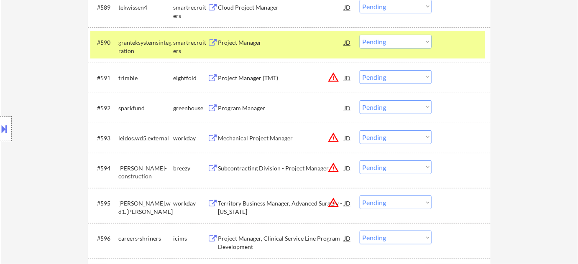
scroll to position [3154, 0]
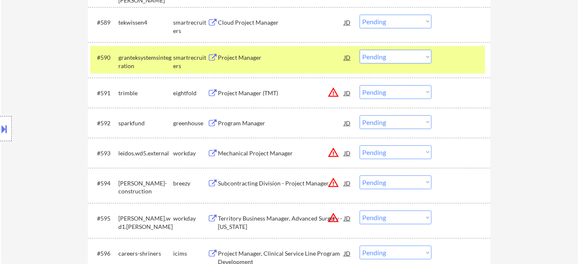
click at [235, 125] on div "Program Manager" at bounding box center [281, 123] width 126 height 8
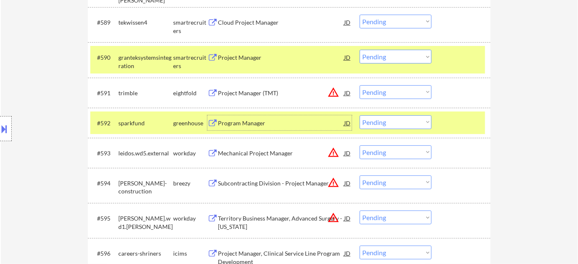
click at [390, 118] on select "Choose an option... Pending Applied Excluded (Questions) Excluded (Expired) Exc…" at bounding box center [396, 122] width 72 height 14
click at [360, 115] on select "Choose an option... Pending Applied Excluded (Questions) Excluded (Expired) Exc…" at bounding box center [396, 122] width 72 height 14
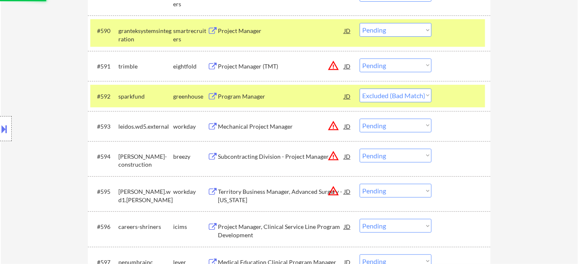
scroll to position [3231, 0]
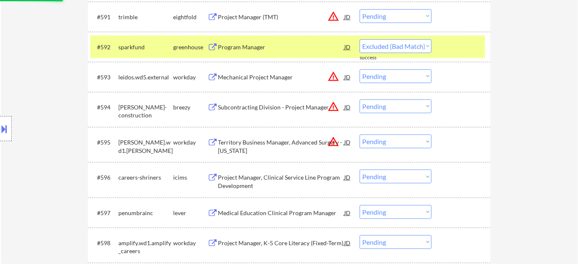
select select ""pending""
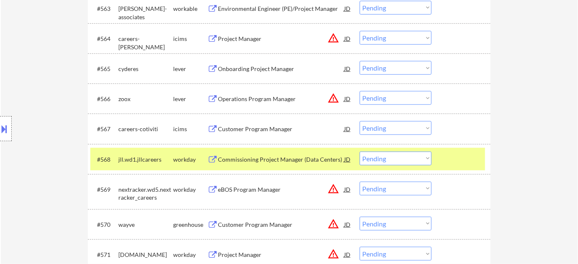
scroll to position [2318, 0]
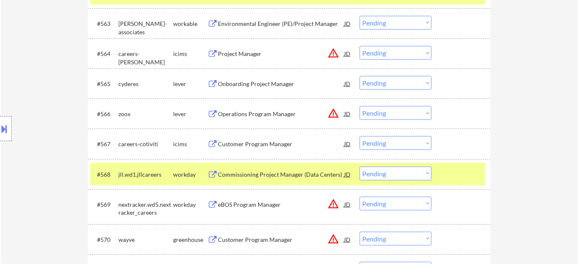
click at [261, 110] on div "Operations Program Manager" at bounding box center [281, 114] width 126 height 8
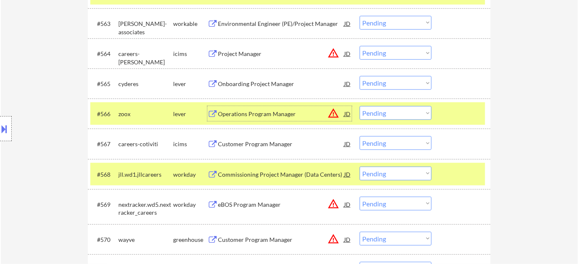
click at [398, 112] on select "Choose an option... Pending Applied Excluded (Questions) Excluded (Expired) Exc…" at bounding box center [396, 113] width 72 height 14
click at [360, 106] on select "Choose an option... Pending Applied Excluded (Questions) Excluded (Expired) Exc…" at bounding box center [396, 113] width 72 height 14
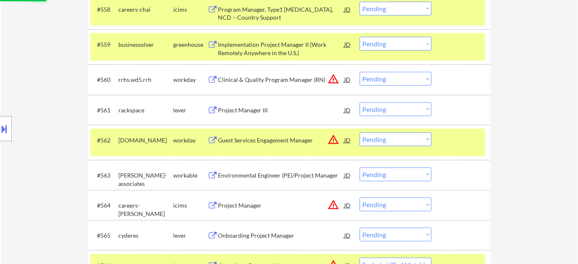
scroll to position [2166, 0]
select select ""pending""
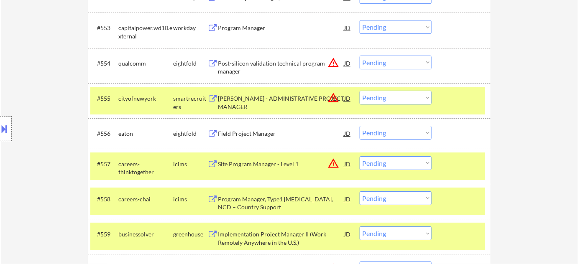
scroll to position [1900, 0]
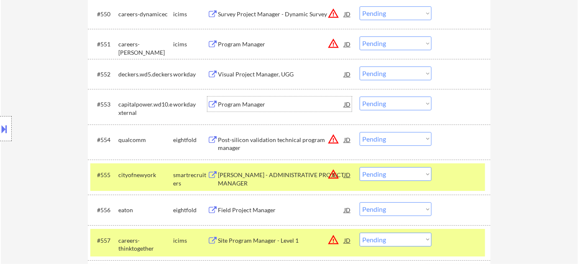
click at [239, 104] on div "Program Manager" at bounding box center [281, 104] width 126 height 8
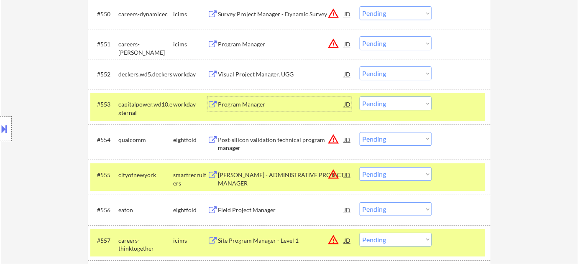
click at [417, 105] on select "Choose an option... Pending Applied Excluded (Questions) Excluded (Expired) Exc…" at bounding box center [396, 104] width 72 height 14
click at [360, 97] on select "Choose an option... Pending Applied Excluded (Questions) Excluded (Expired) Exc…" at bounding box center [396, 104] width 72 height 14
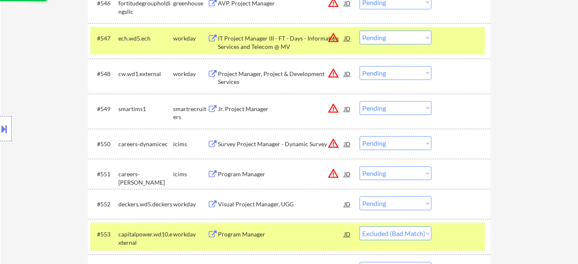
scroll to position [1748, 0]
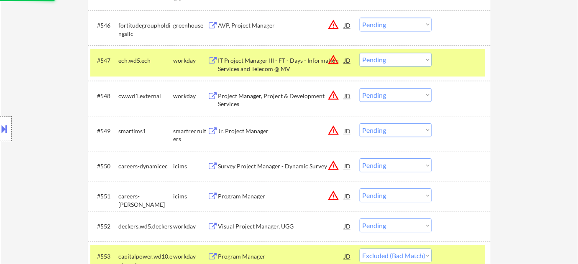
select select ""pending""
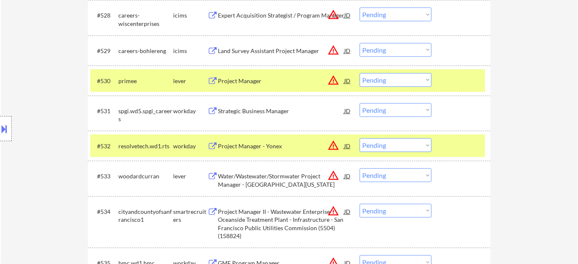
scroll to position [1102, 0]
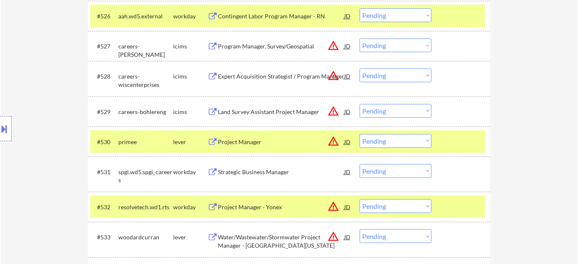
click at [252, 141] on div "Project Manager" at bounding box center [281, 142] width 126 height 8
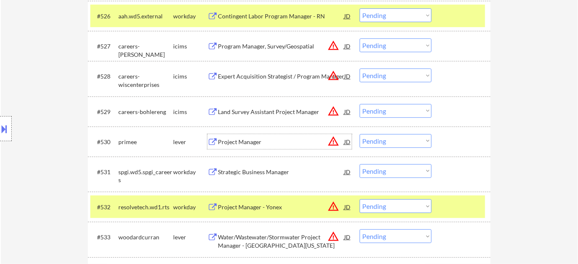
click at [384, 145] on select "Choose an option... Pending Applied Excluded (Questions) Excluded (Expired) Exc…" at bounding box center [396, 141] width 72 height 14
click at [360, 134] on select "Choose an option... Pending Applied Excluded (Questions) Excluded (Expired) Exc…" at bounding box center [396, 141] width 72 height 14
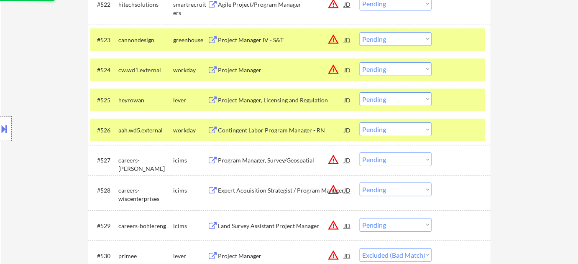
select select ""pending""
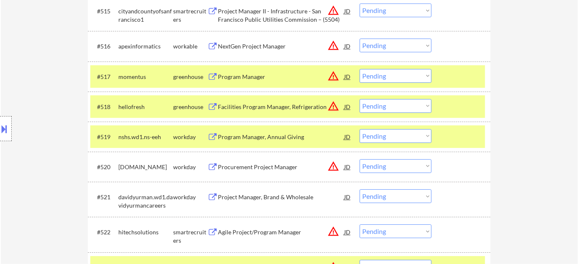
scroll to position [722, 0]
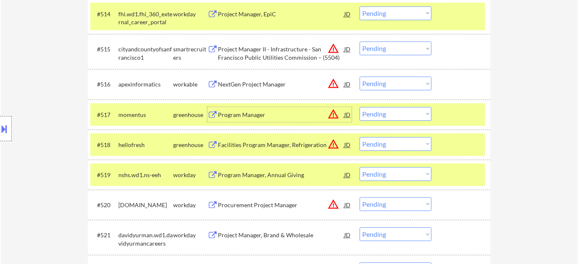
click at [260, 111] on div "Program Manager" at bounding box center [281, 115] width 126 height 8
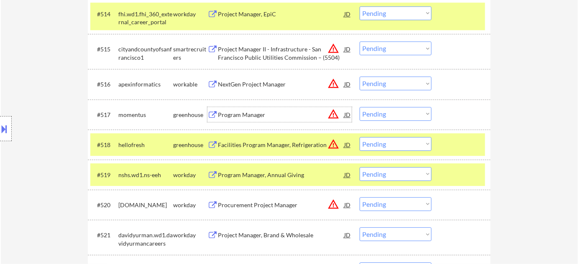
drag, startPoint x: 368, startPoint y: 111, endPoint x: 372, endPoint y: 115, distance: 4.7
click at [368, 111] on select "Choose an option... Pending Applied Excluded (Questions) Excluded (Expired) Exc…" at bounding box center [396, 114] width 72 height 14
click at [360, 107] on select "Choose an option... Pending Applied Excluded (Questions) Excluded (Expired) Exc…" at bounding box center [396, 114] width 72 height 14
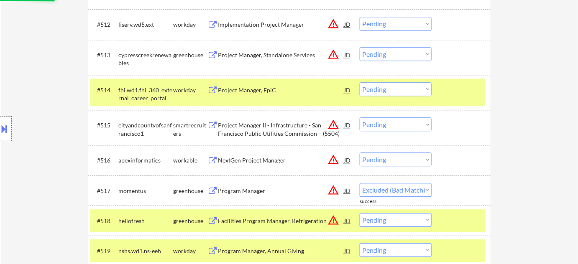
scroll to position [608, 0]
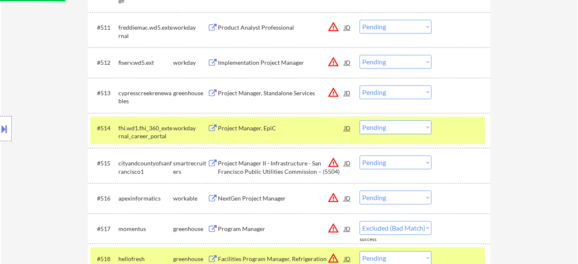
select select ""pending""
click at [264, 94] on div "Project Manager, Standalone Services" at bounding box center [281, 93] width 126 height 8
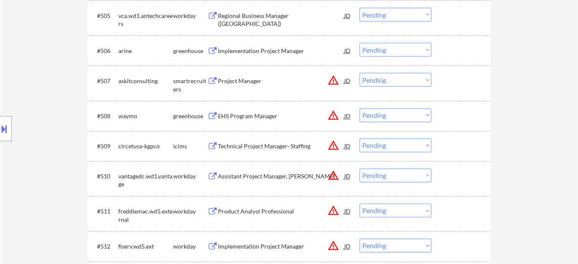
scroll to position [380, 0]
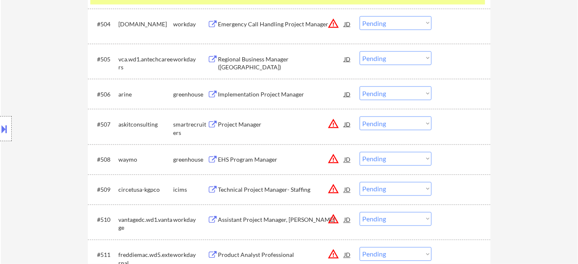
click at [245, 123] on div "Project Manager" at bounding box center [281, 124] width 126 height 8
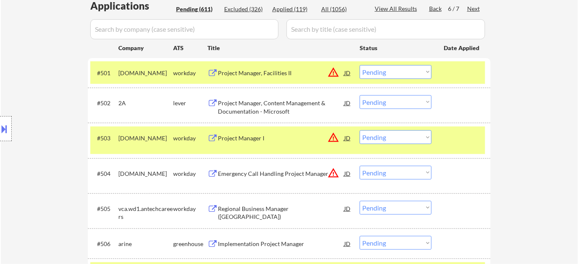
scroll to position [228, 0]
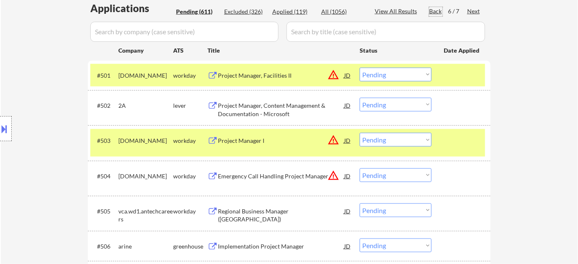
drag, startPoint x: 437, startPoint y: 9, endPoint x: 449, endPoint y: 72, distance: 63.7
click at [437, 8] on div "Back" at bounding box center [435, 11] width 13 height 8
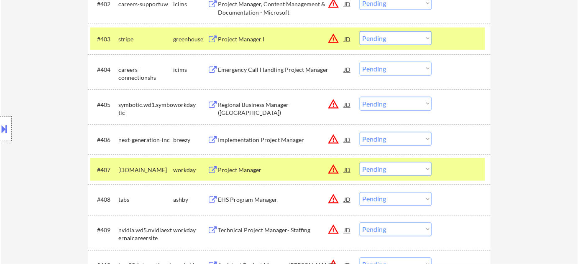
scroll to position [380, 0]
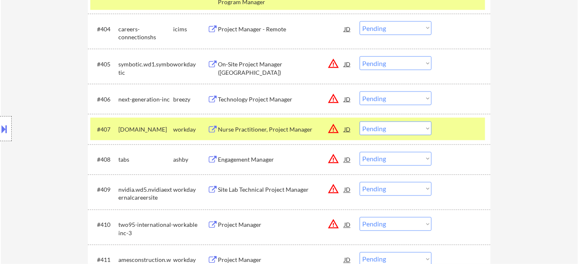
click at [255, 100] on div "Technology Project Manager" at bounding box center [281, 99] width 126 height 8
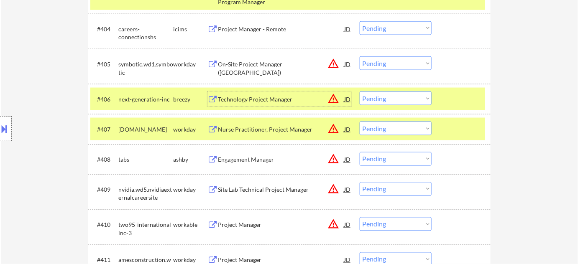
click at [268, 156] on div "Engagement Manager" at bounding box center [281, 160] width 126 height 8
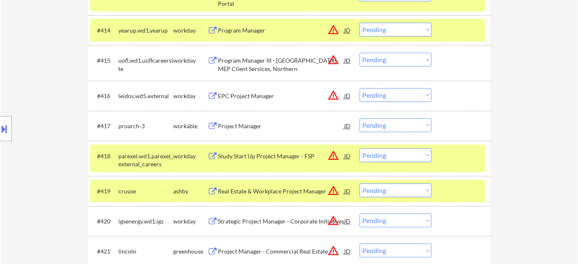
scroll to position [722, 0]
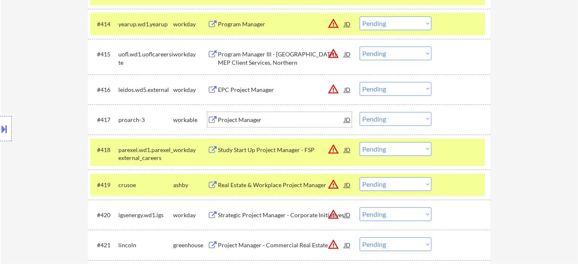
click at [250, 118] on div "Project Manager" at bounding box center [281, 120] width 126 height 8
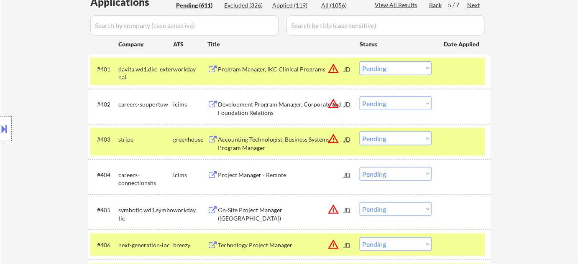
scroll to position [304, 0]
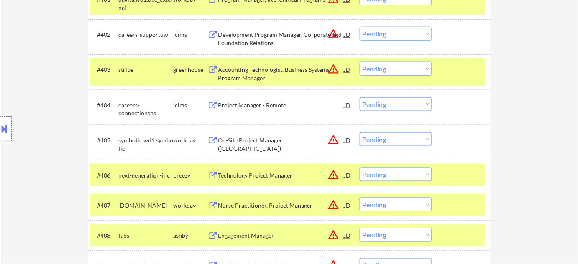
click at [376, 176] on select "Choose an option... Pending Applied Excluded (Questions) Excluded (Expired) Exc…" at bounding box center [396, 175] width 72 height 14
click at [360, 168] on select "Choose an option... Pending Applied Excluded (Questions) Excluded (Expired) Exc…" at bounding box center [396, 175] width 72 height 14
select select ""pending""
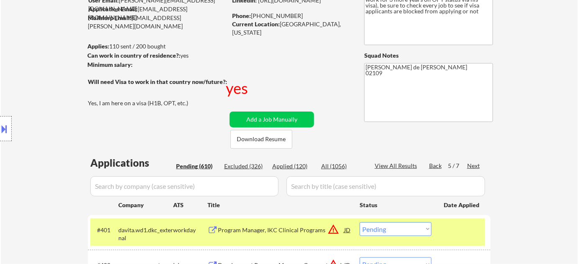
scroll to position [76, 0]
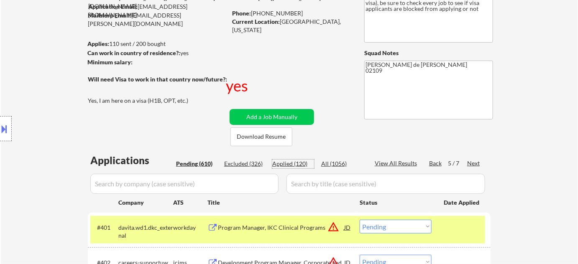
click at [301, 164] on div "Applied (120)" at bounding box center [293, 164] width 42 height 8
select select ""applied""
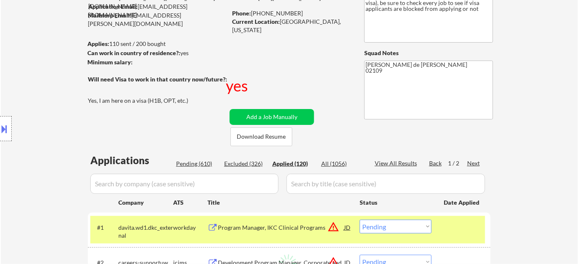
select select ""applied""
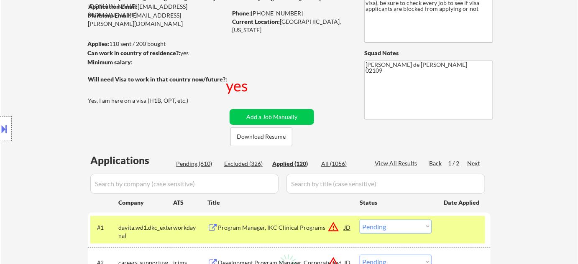
select select ""applied""
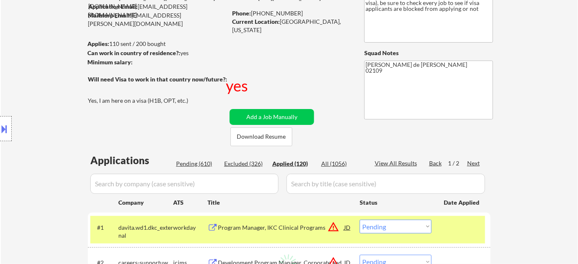
select select ""applied""
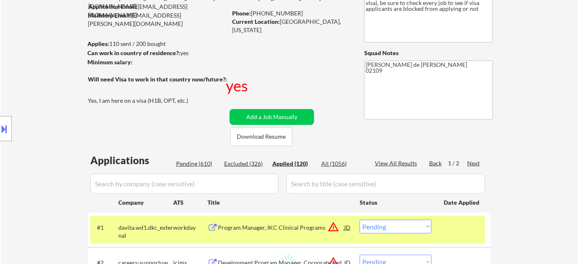
select select ""applied""
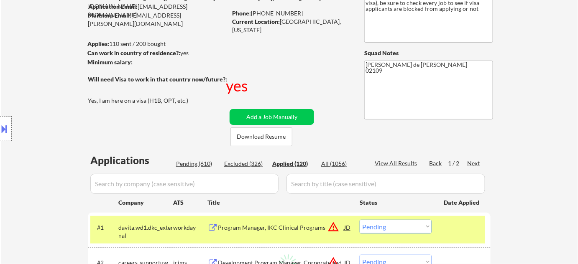
select select ""applied""
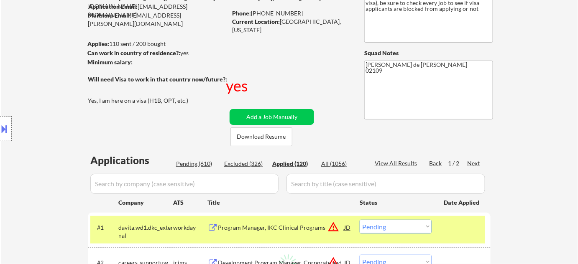
select select ""applied""
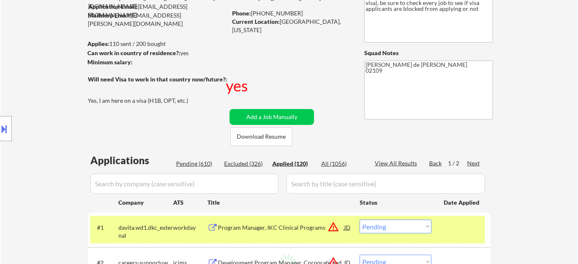
select select ""applied""
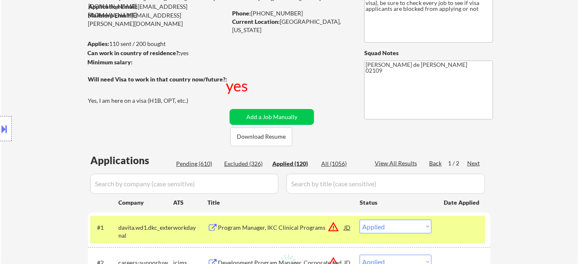
select select ""applied""
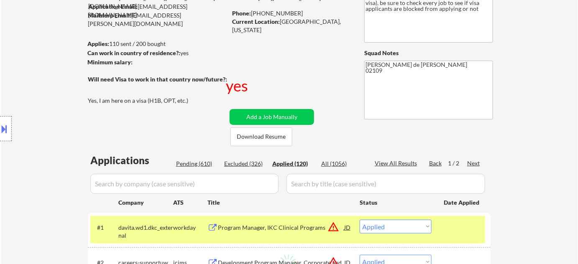
select select ""applied""
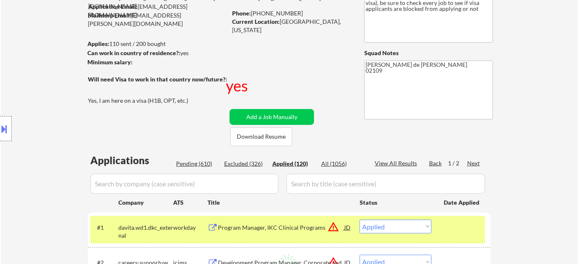
select select ""applied""
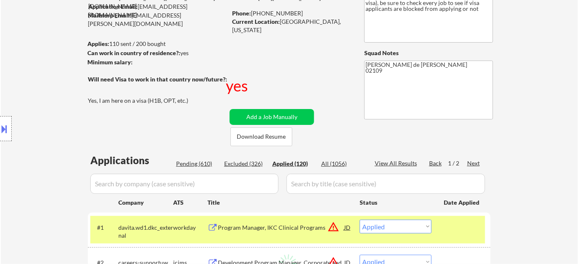
select select ""applied""
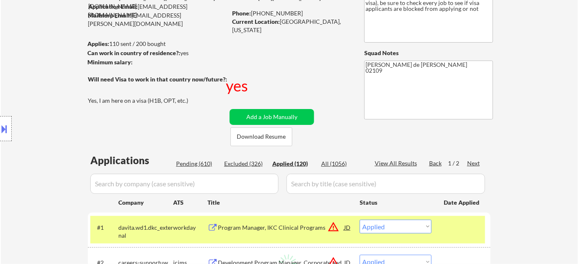
select select ""applied""
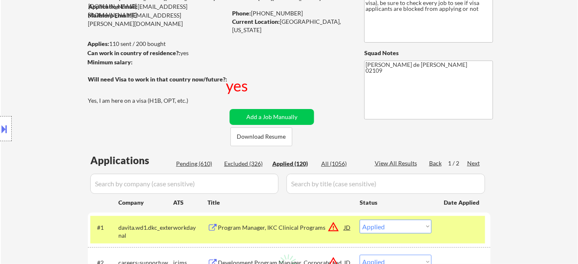
select select ""applied""
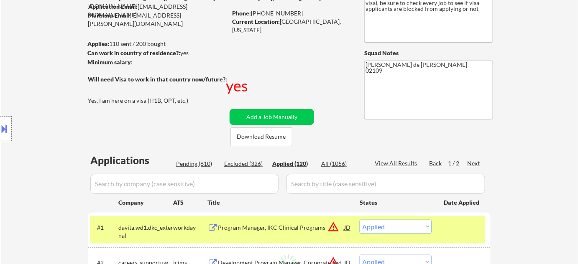
select select ""applied""
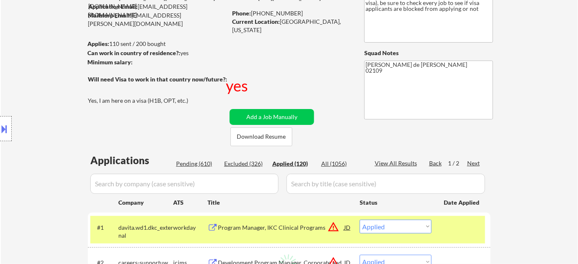
select select ""applied""
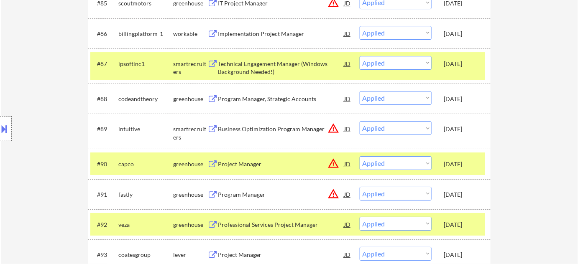
scroll to position [0, 0]
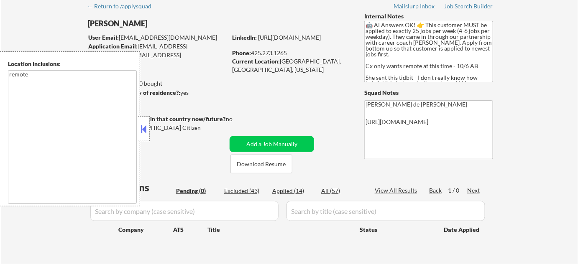
scroll to position [114, 0]
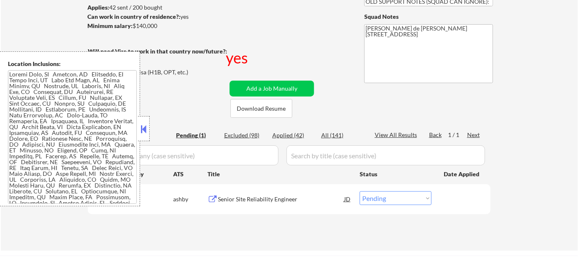
scroll to position [114, 0]
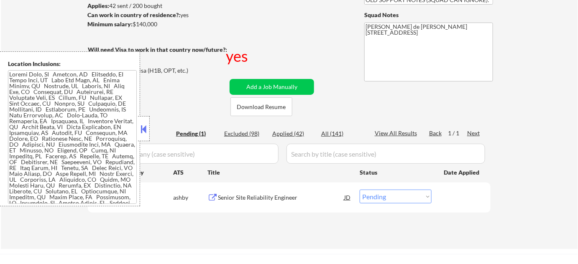
click at [147, 131] on button at bounding box center [143, 129] width 9 height 13
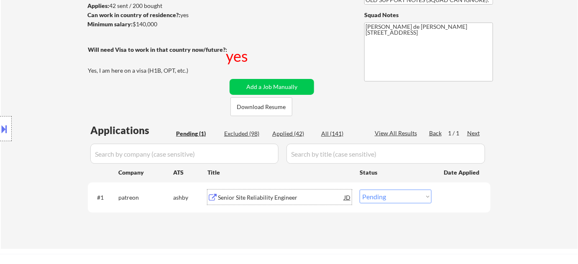
click at [272, 196] on div "Senior Site Reliability Engineer" at bounding box center [281, 198] width 126 height 8
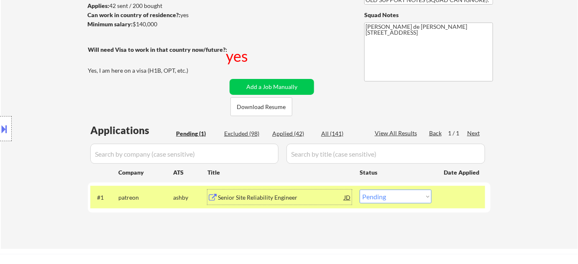
click at [4, 126] on button at bounding box center [4, 129] width 9 height 14
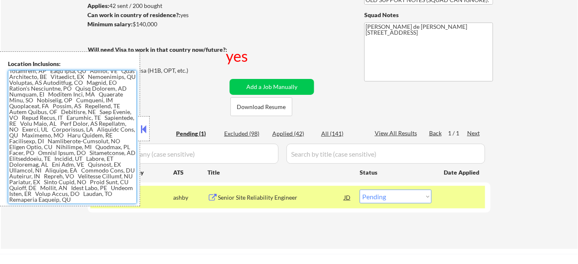
scroll to position [0, 0]
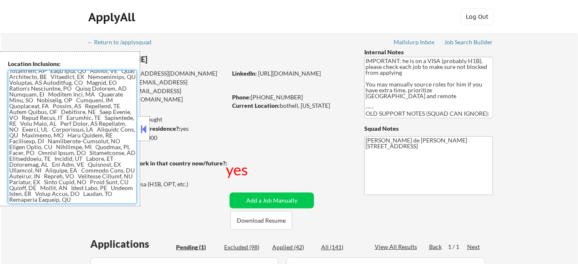
click at [141, 133] on button at bounding box center [143, 129] width 9 height 13
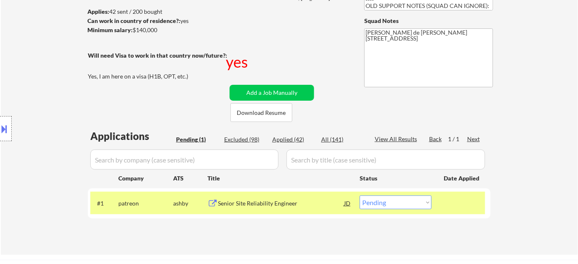
scroll to position [152, 0]
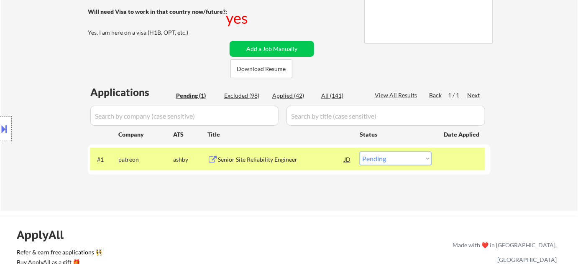
click at [382, 161] on select "Choose an option... Pending Applied Excluded (Questions) Excluded (Expired) Exc…" at bounding box center [396, 159] width 72 height 14
select select ""applied""
click at [360, 152] on select "Choose an option... Pending Applied Excluded (Questions) Excluded (Expired) Exc…" at bounding box center [396, 159] width 72 height 14
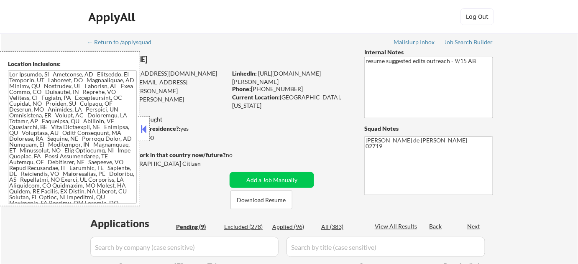
select select ""pending""
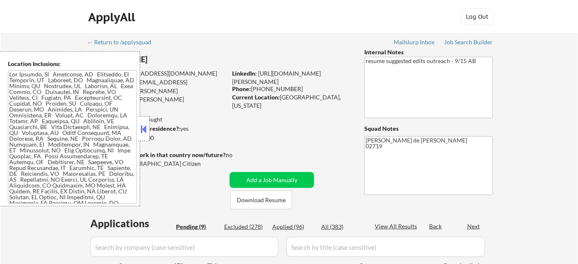
select select ""pending""
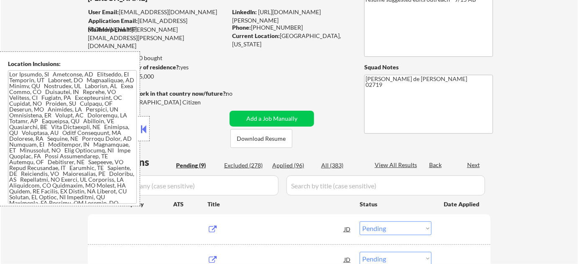
scroll to position [152, 0]
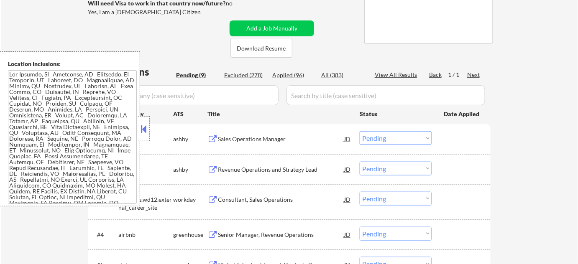
click at [140, 130] on button at bounding box center [143, 129] width 9 height 13
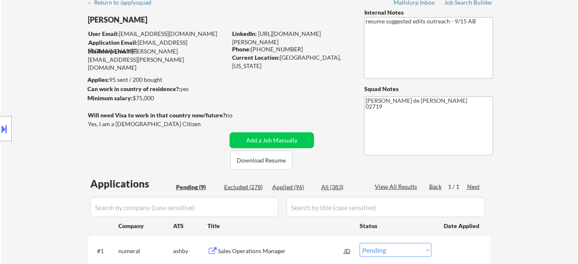
scroll to position [38, 0]
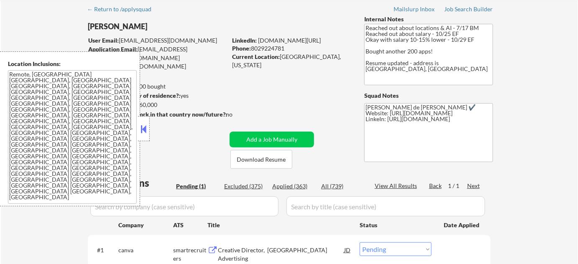
scroll to position [114, 0]
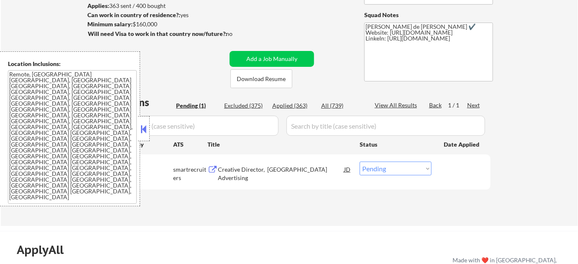
click at [146, 128] on button at bounding box center [143, 129] width 9 height 13
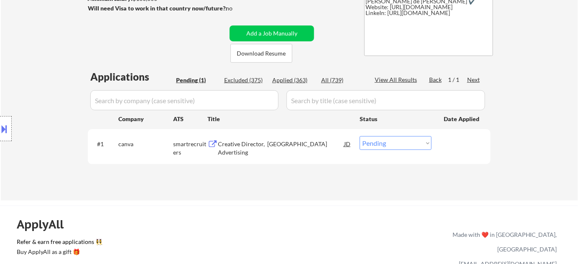
scroll to position [152, 0]
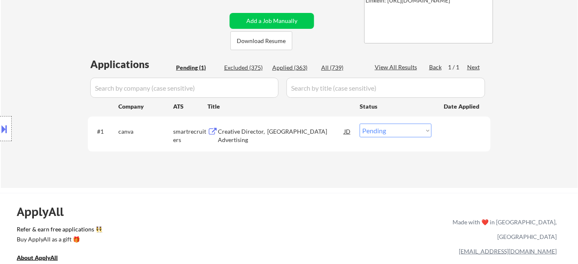
click at [254, 128] on div "Creative Director, North America Advertising" at bounding box center [281, 136] width 126 height 16
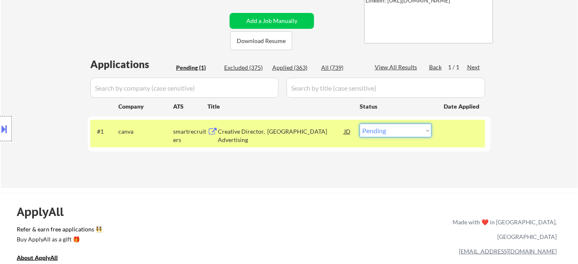
click at [396, 136] on select "Choose an option... Pending Applied Excluded (Questions) Excluded (Expired) Exc…" at bounding box center [396, 131] width 72 height 14
select select ""applied""
click at [360, 124] on select "Choose an option... Pending Applied Excluded (Questions) Excluded (Expired) Exc…" at bounding box center [396, 131] width 72 height 14
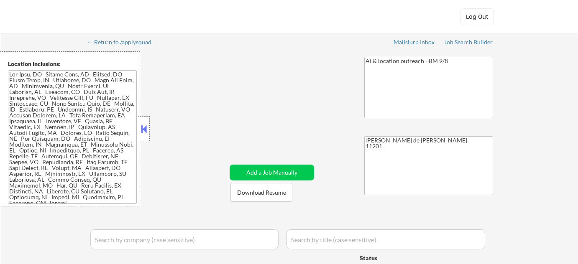
select select ""applied""
select select ""pending""
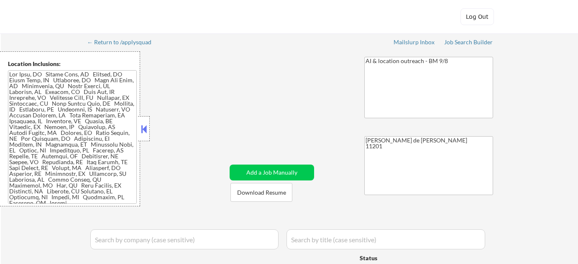
select select ""pending""
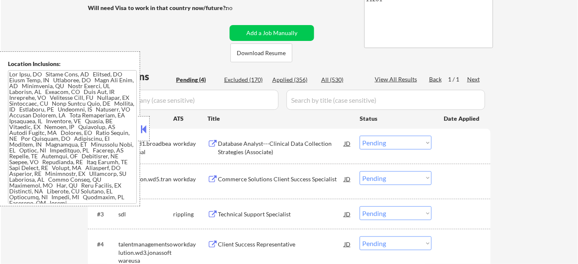
scroll to position [152, 0]
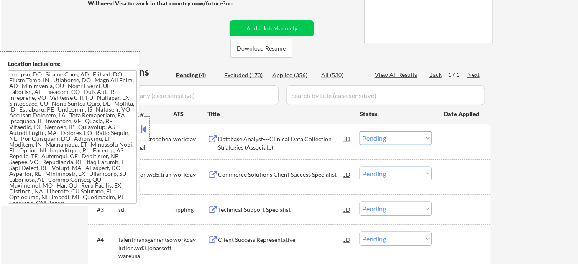
click at [147, 120] on div at bounding box center [144, 128] width 12 height 25
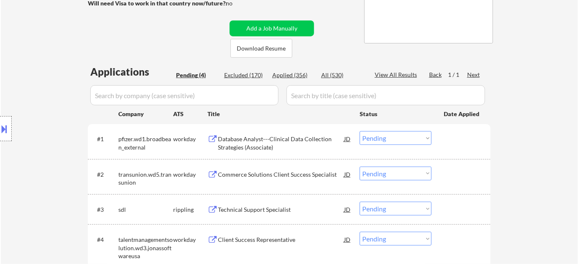
click at [255, 207] on div "Technical Support Specialist" at bounding box center [281, 210] width 126 height 8
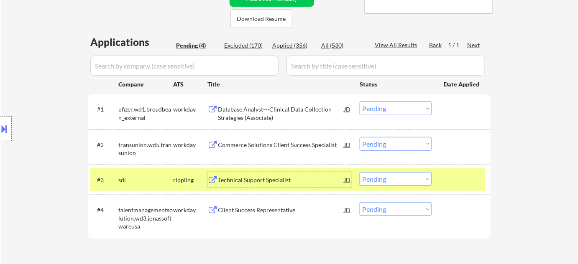
scroll to position [228, 0]
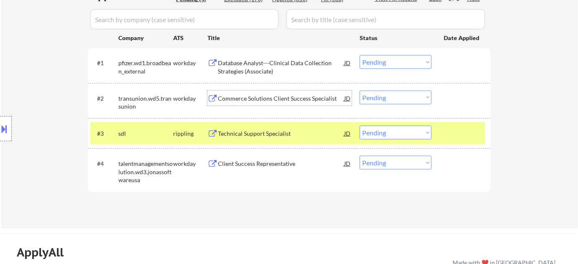
click at [265, 100] on div "Commerce Solutions Client Success Specialist" at bounding box center [281, 98] width 126 height 8
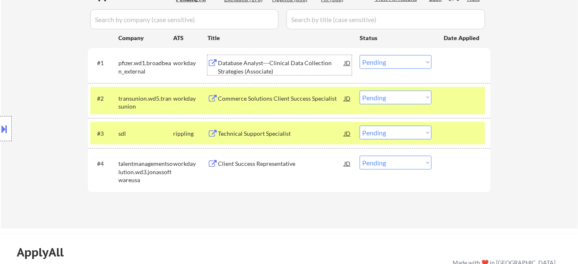
click at [262, 70] on div "Database Analyst---Clinical Data Collection Strategies (Associate)" at bounding box center [281, 67] width 126 height 16
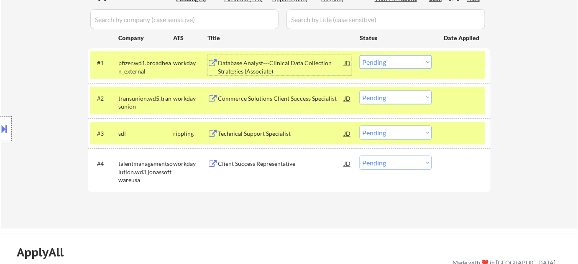
click at [385, 133] on select "Choose an option... Pending Applied Excluded (Questions) Excluded (Expired) Exc…" at bounding box center [396, 133] width 72 height 14
click at [360, 126] on select "Choose an option... Pending Applied Excluded (Questions) Excluded (Expired) Exc…" at bounding box center [396, 133] width 72 height 14
select select ""pending""
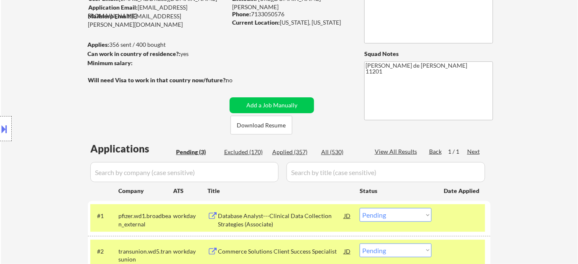
scroll to position [38, 0]
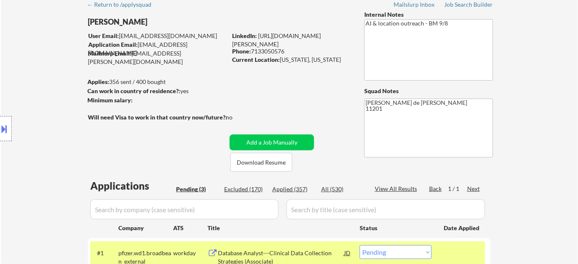
drag, startPoint x: 253, startPoint y: 52, endPoint x: 286, endPoint y: 53, distance: 33.5
click at [286, 53] on div "Phone: 7133050576" at bounding box center [291, 51] width 118 height 8
copy div "7133050576"
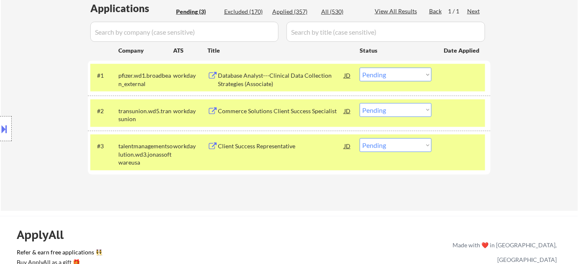
scroll to position [228, 0]
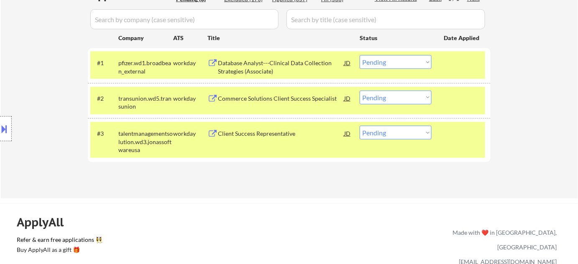
click at [381, 97] on select "Choose an option... Pending Applied Excluded (Questions) Excluded (Expired) Exc…" at bounding box center [396, 98] width 72 height 14
click at [360, 91] on select "Choose an option... Pending Applied Excluded (Questions) Excluded (Expired) Exc…" at bounding box center [396, 98] width 72 height 14
select select ""pending""
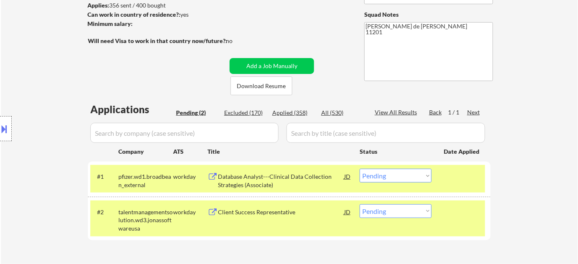
scroll to position [114, 0]
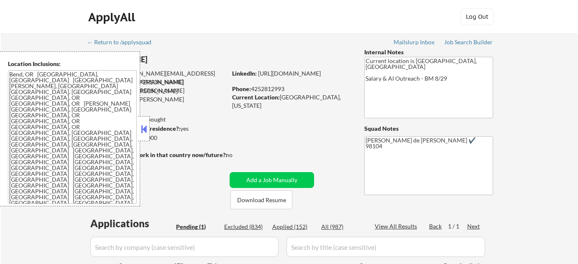
scroll to position [76, 0]
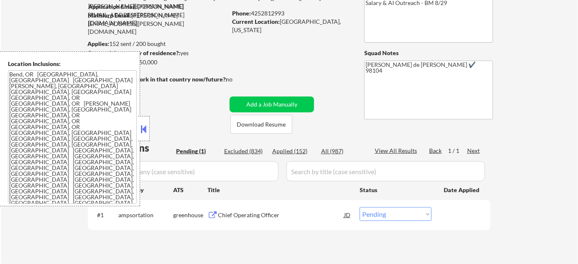
click at [138, 133] on div at bounding box center [144, 128] width 12 height 25
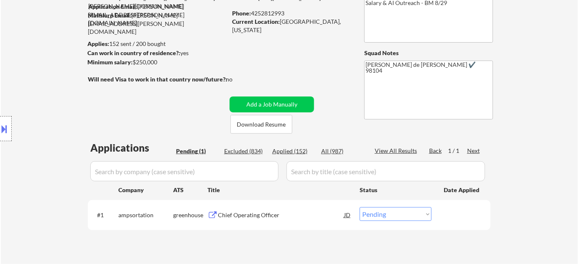
click at [250, 220] on div "Chief Operating Officer" at bounding box center [281, 214] width 126 height 15
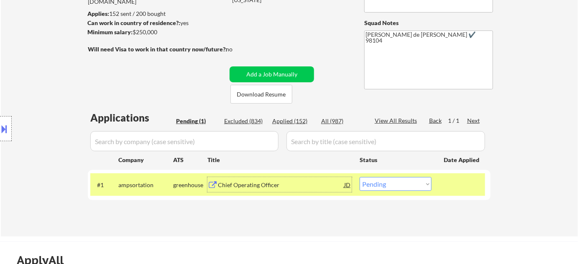
scroll to position [152, 0]
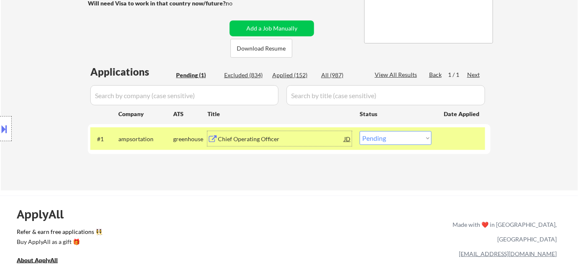
click at [365, 143] on select "Choose an option... Pending Applied Excluded (Questions) Excluded (Expired) Exc…" at bounding box center [396, 138] width 72 height 14
select select ""applied""
click at [360, 131] on select "Choose an option... Pending Applied Excluded (Questions) Excluded (Expired) Exc…" at bounding box center [396, 138] width 72 height 14
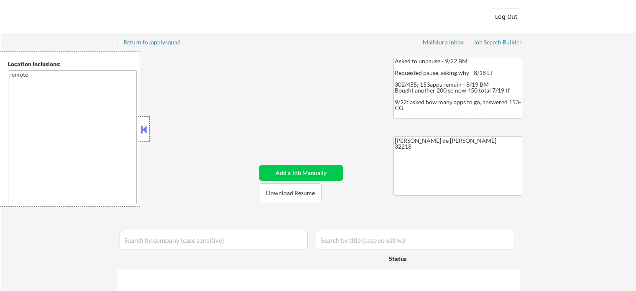
select select ""pending""
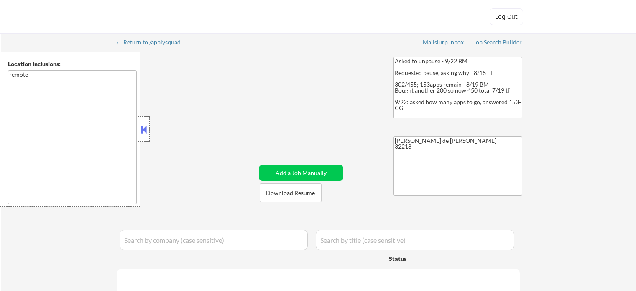
select select ""pending""
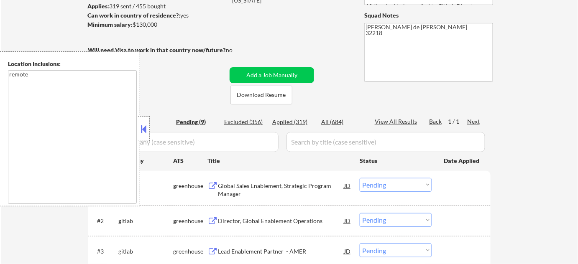
scroll to position [114, 0]
click at [144, 130] on button at bounding box center [143, 129] width 9 height 13
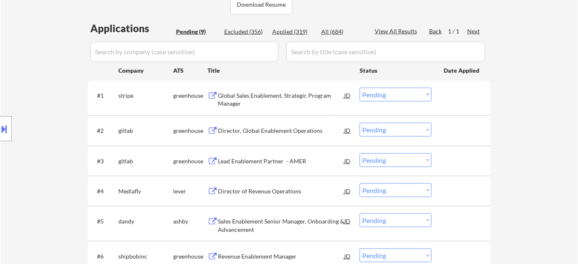
scroll to position [228, 0]
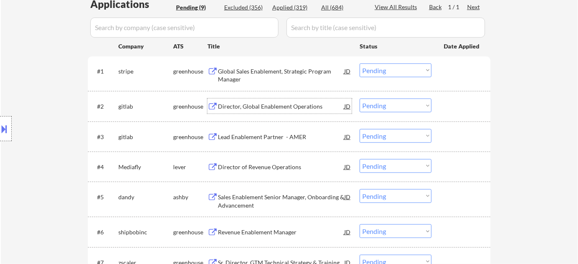
click at [273, 106] on div "Director, Global Enablement Operations" at bounding box center [281, 106] width 126 height 8
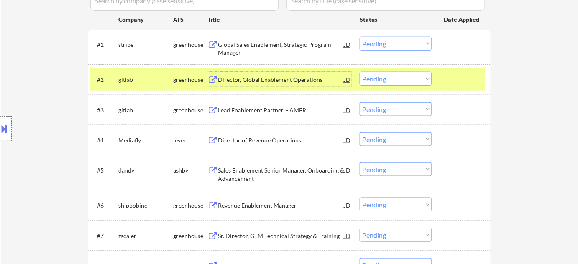
scroll to position [266, 0]
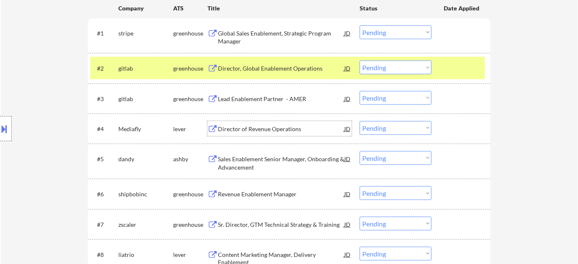
click at [250, 124] on div "Director of Revenue Operations" at bounding box center [281, 128] width 126 height 15
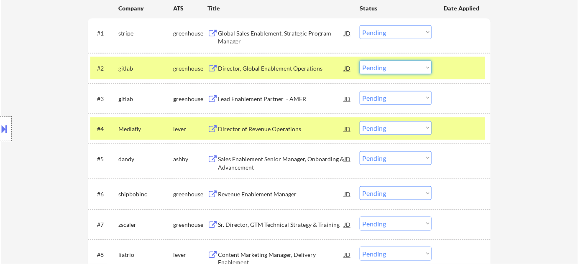
click at [385, 66] on select "Choose an option... Pending Applied Excluded (Questions) Excluded (Expired) Exc…" at bounding box center [396, 68] width 72 height 14
click at [360, 61] on select "Choose an option... Pending Applied Excluded (Questions) Excluded (Expired) Exc…" at bounding box center [396, 68] width 72 height 14
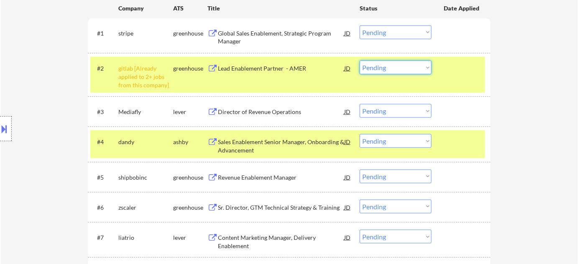
click at [409, 71] on select "Choose an option... Pending Applied Excluded (Questions) Excluded (Expired) Exc…" at bounding box center [396, 68] width 72 height 14
click at [360, 61] on select "Choose an option... Pending Applied Excluded (Questions) Excluded (Expired) Exc…" at bounding box center [396, 68] width 72 height 14
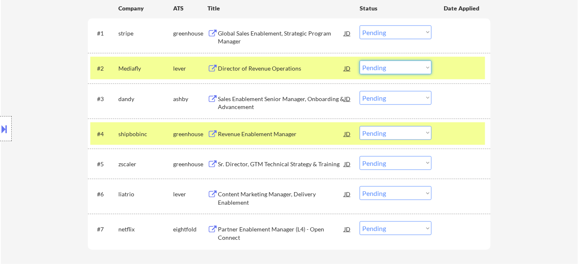
drag, startPoint x: 404, startPoint y: 68, endPoint x: 401, endPoint y: 73, distance: 6.0
click at [404, 68] on select "Choose an option... Pending Applied Excluded (Questions) Excluded (Expired) Exc…" at bounding box center [396, 68] width 72 height 14
click at [360, 61] on select "Choose an option... Pending Applied Excluded (Questions) Excluded (Expired) Exc…" at bounding box center [396, 68] width 72 height 14
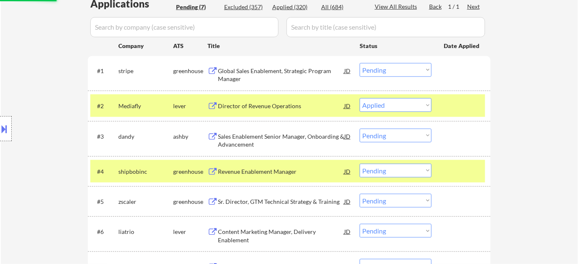
scroll to position [190, 0]
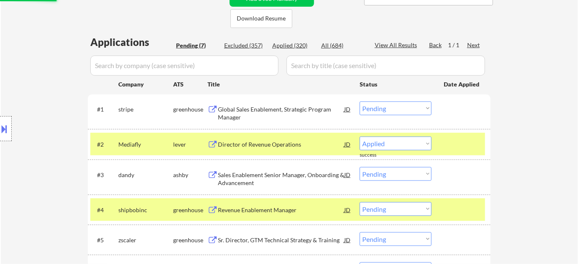
select select ""pending""
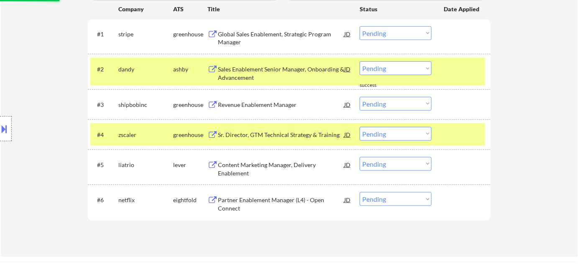
scroll to position [266, 0]
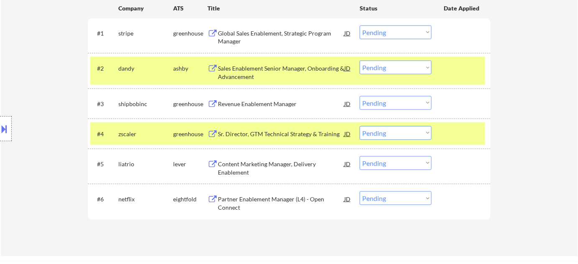
click at [234, 170] on div "Content Marketing Manager, Delivery Enablement" at bounding box center [281, 168] width 126 height 16
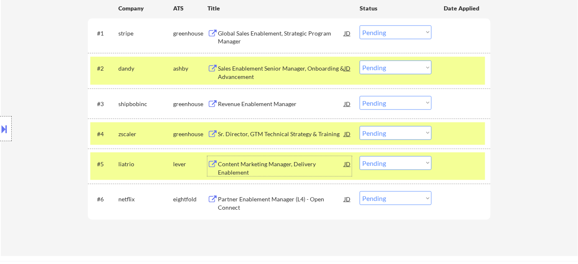
click at [409, 169] on select "Choose an option... Pending Applied Excluded (Questions) Excluded (Expired) Exc…" at bounding box center [396, 163] width 72 height 14
click at [360, 156] on select "Choose an option... Pending Applied Excluded (Questions) Excluded (Expired) Exc…" at bounding box center [396, 163] width 72 height 14
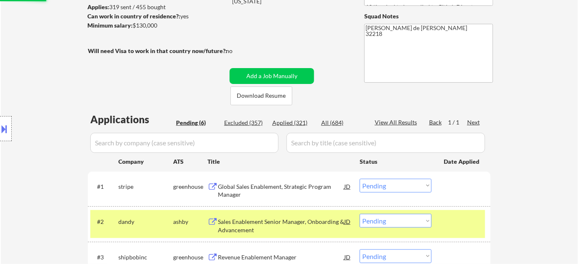
scroll to position [38, 0]
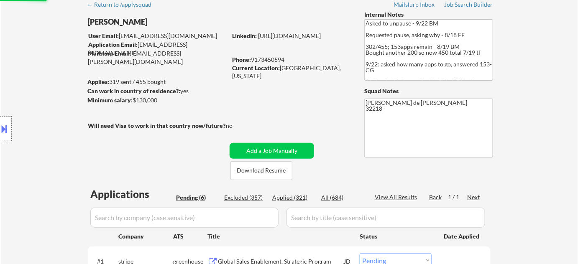
select select ""pending""
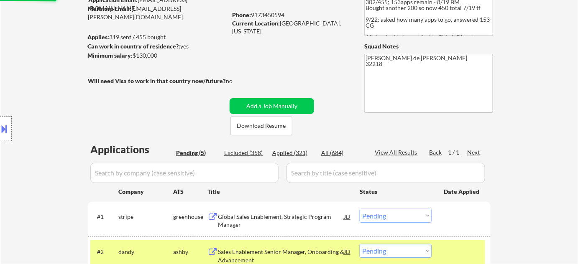
scroll to position [228, 0]
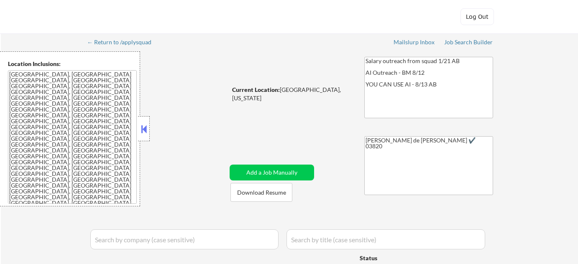
select select ""pending""
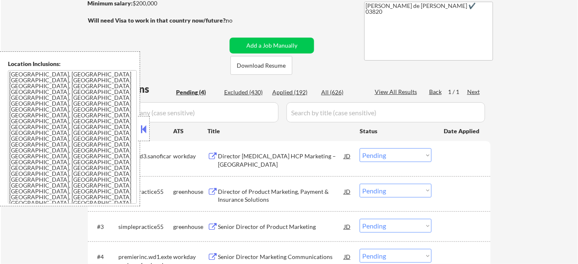
scroll to position [152, 0]
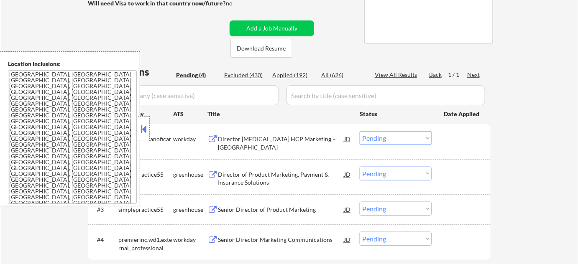
click at [147, 125] on button at bounding box center [143, 129] width 9 height 13
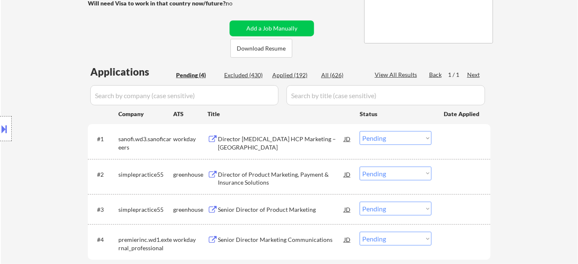
click at [241, 140] on div "Director [MEDICAL_DATA] HCP Marketing – [GEOGRAPHIC_DATA]" at bounding box center [281, 143] width 126 height 16
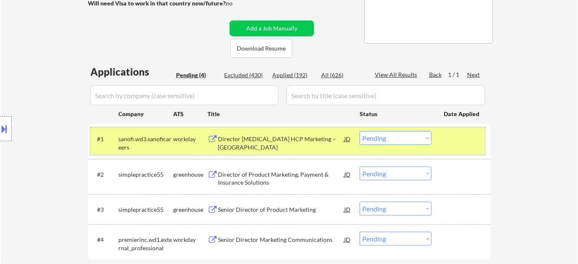
click at [379, 130] on div "#1 sanofi.wd3.sanoficareers workday Director [MEDICAL_DATA] HCP Marketing – US …" at bounding box center [287, 142] width 395 height 28
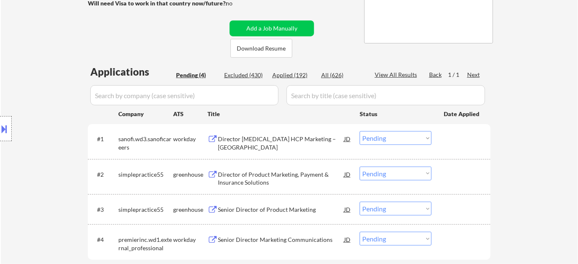
click at [401, 134] on select "Choose an option... Pending Applied Excluded (Questions) Excluded (Expired) Exc…" at bounding box center [396, 138] width 72 height 14
click at [360, 131] on select "Choose an option... Pending Applied Excluded (Questions) Excluded (Expired) Exc…" at bounding box center [396, 138] width 72 height 14
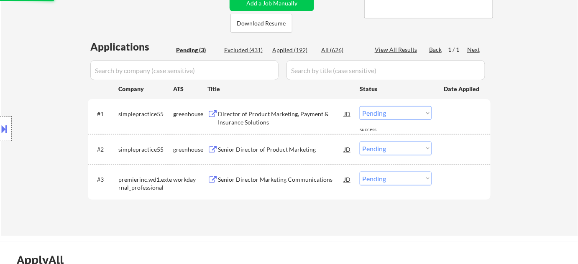
scroll to position [190, 0]
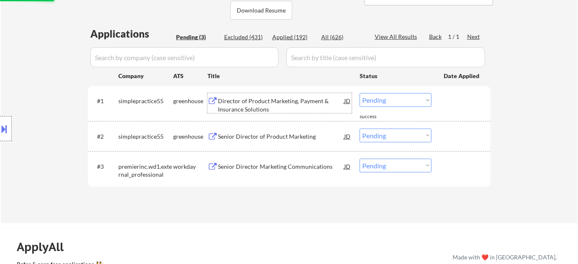
click at [254, 105] on div "Director of Product Marketing, Payment & Insurance Solutions" at bounding box center [281, 105] width 126 height 16
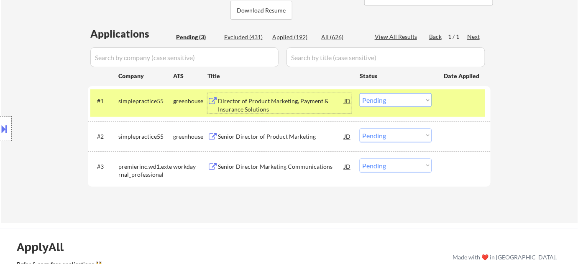
click at [271, 163] on div "Senior Director Marketing Communications" at bounding box center [281, 167] width 126 height 8
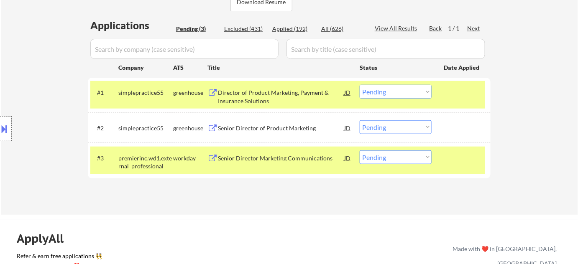
scroll to position [228, 0]
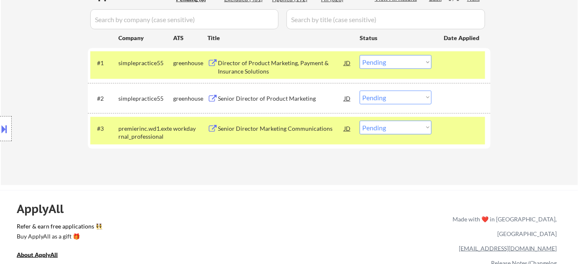
click at [387, 62] on select "Choose an option... Pending Applied Excluded (Questions) Excluded (Expired) Exc…" at bounding box center [396, 62] width 72 height 14
click at [360, 55] on select "Choose an option... Pending Applied Excluded (Questions) Excluded (Expired) Exc…" at bounding box center [396, 62] width 72 height 14
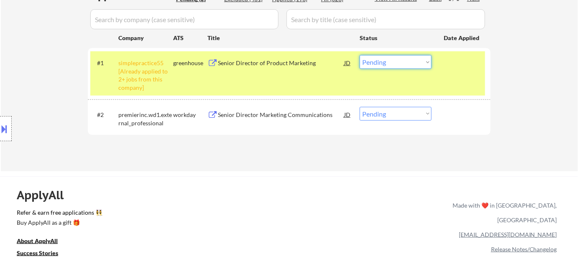
click at [396, 63] on select "Choose an option... Pending Applied Excluded (Questions) Excluded (Expired) Exc…" at bounding box center [396, 62] width 72 height 14
click at [360, 55] on select "Choose an option... Pending Applied Excluded (Questions) Excluded (Expired) Exc…" at bounding box center [396, 62] width 72 height 14
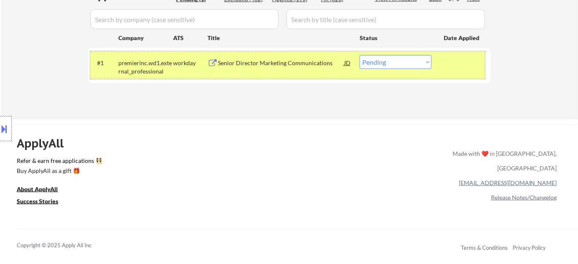
click at [402, 54] on div "#1 premierinc.wd1.external_professional workday Senior Director Marketing Commu…" at bounding box center [287, 65] width 395 height 28
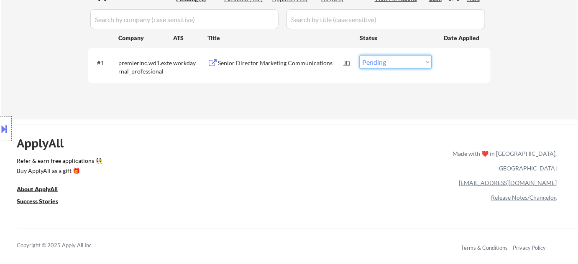
click at [402, 56] on select "Choose an option... Pending Applied Excluded (Questions) Excluded (Expired) Exc…" at bounding box center [396, 62] width 72 height 14
select select ""applied""
click at [360, 55] on select "Choose an option... Pending Applied Excluded (Questions) Excluded (Expired) Exc…" at bounding box center [396, 62] width 72 height 14
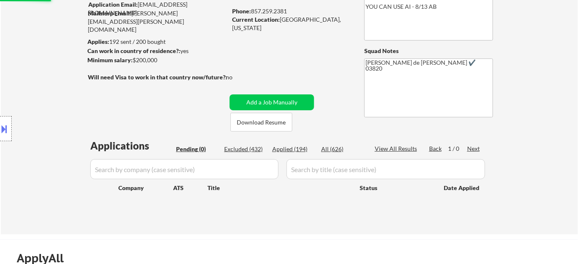
scroll to position [76, 0]
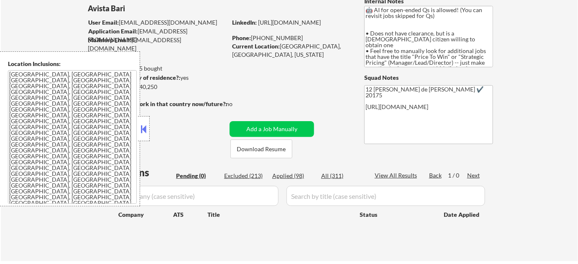
scroll to position [76, 0]
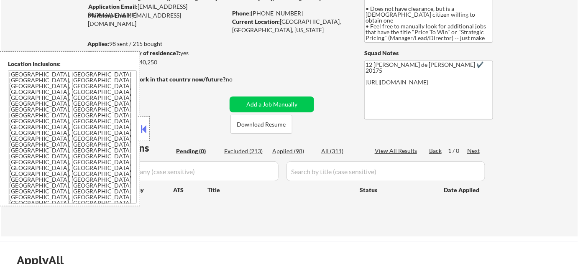
click at [148, 130] on button at bounding box center [143, 129] width 9 height 13
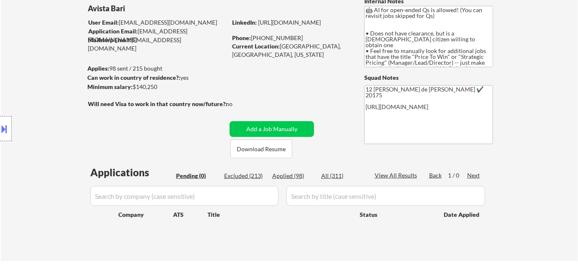
scroll to position [0, 0]
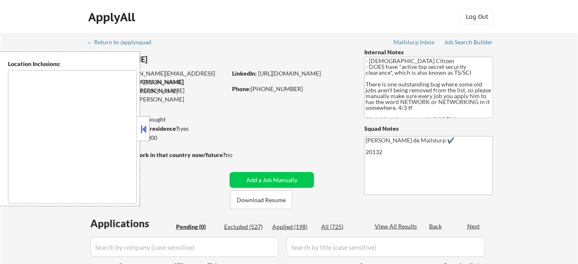
type textarea "[GEOGRAPHIC_DATA], [GEOGRAPHIC_DATA] [GEOGRAPHIC_DATA], [GEOGRAPHIC_DATA] [GEOG…"
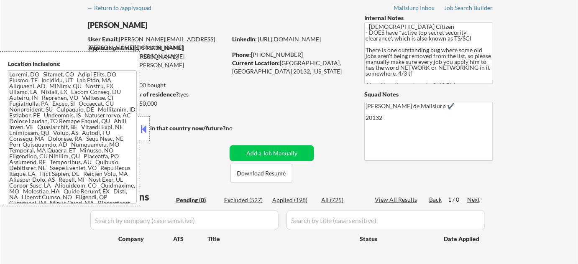
scroll to position [152, 0]
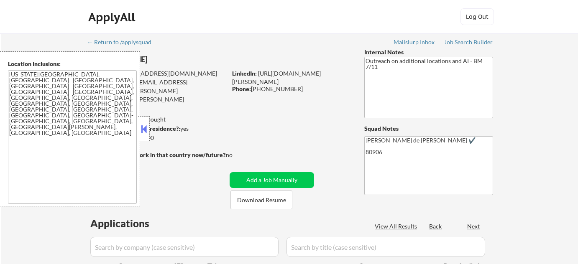
select select ""pending""
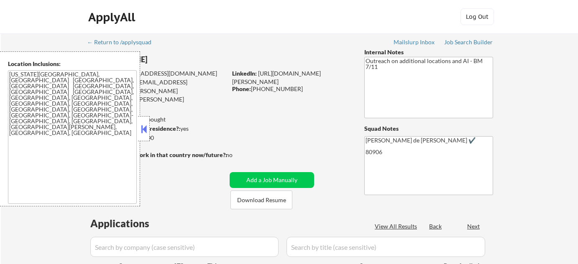
select select ""pending""
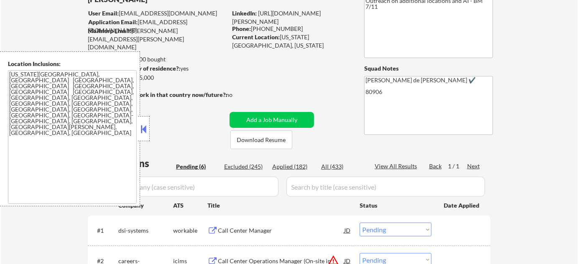
scroll to position [114, 0]
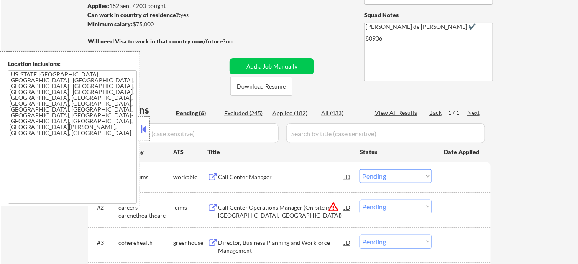
click at [145, 126] on button at bounding box center [143, 129] width 9 height 13
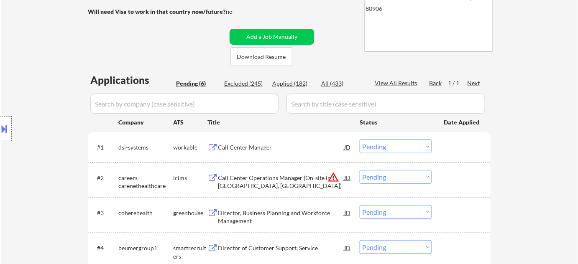
scroll to position [190, 0]
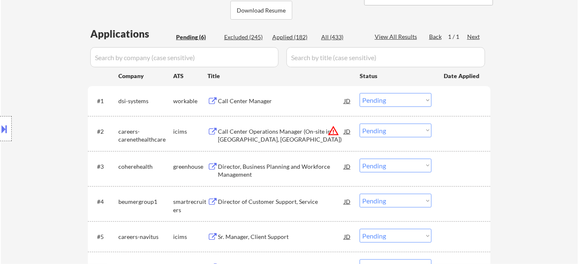
click at [375, 131] on select "Choose an option... Pending Applied Excluded (Questions) Excluded (Expired) Exc…" at bounding box center [396, 131] width 72 height 14
click at [360, 124] on select "Choose an option... Pending Applied Excluded (Questions) Excluded (Expired) Exc…" at bounding box center [396, 131] width 72 height 14
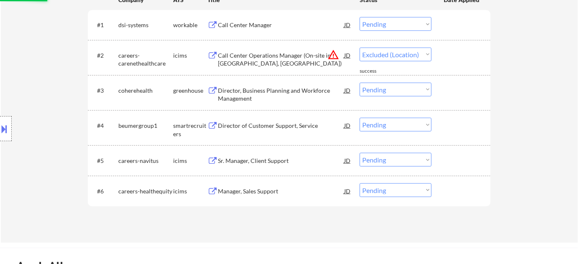
select select ""pending""
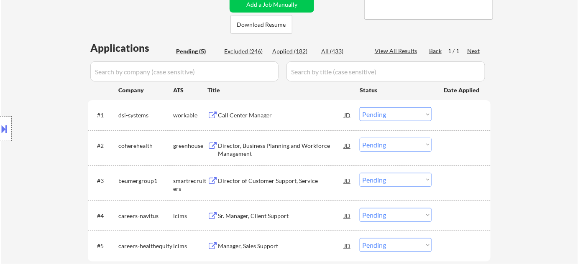
scroll to position [190, 0]
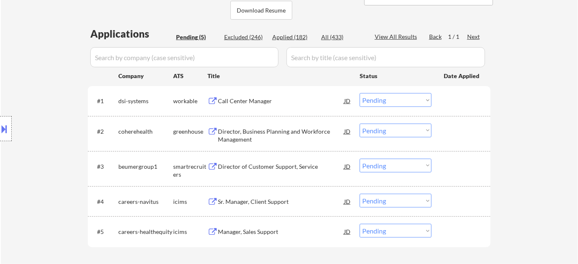
click at [262, 163] on div "Director of Customer Support, Service" at bounding box center [281, 167] width 126 height 8
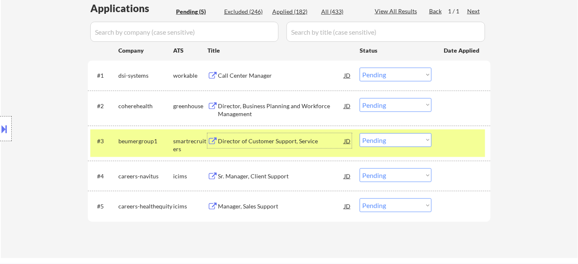
scroll to position [228, 0]
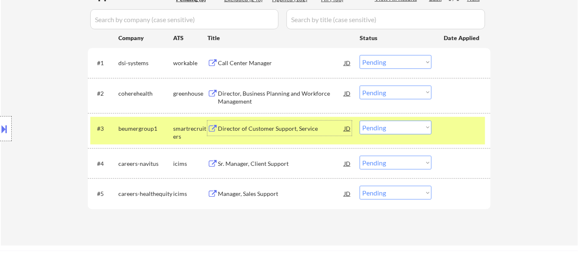
click at [398, 130] on select "Choose an option... Pending Applied Excluded (Questions) Excluded (Expired) Exc…" at bounding box center [396, 128] width 72 height 14
click at [360, 121] on select "Choose an option... Pending Applied Excluded (Questions) Excluded (Expired) Exc…" at bounding box center [396, 128] width 72 height 14
select select ""pending""
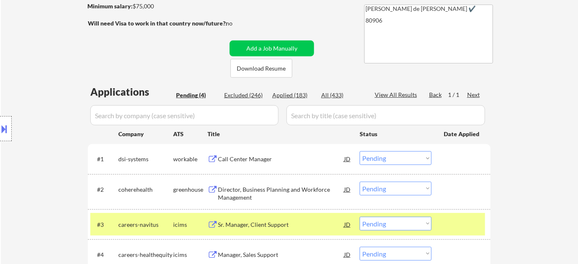
scroll to position [114, 0]
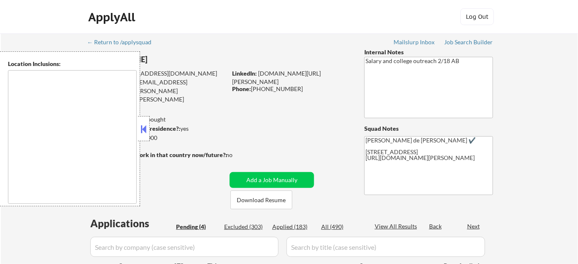
type textarea "[GEOGRAPHIC_DATA], [GEOGRAPHIC_DATA] [GEOGRAPHIC_DATA], [GEOGRAPHIC_DATA] [GEOG…"
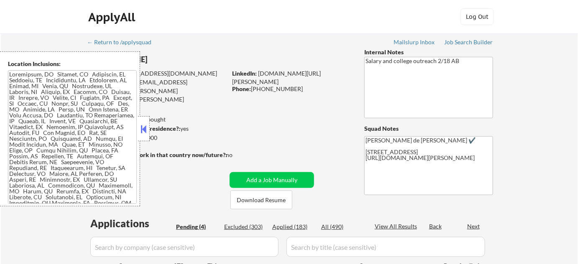
select select ""pending""
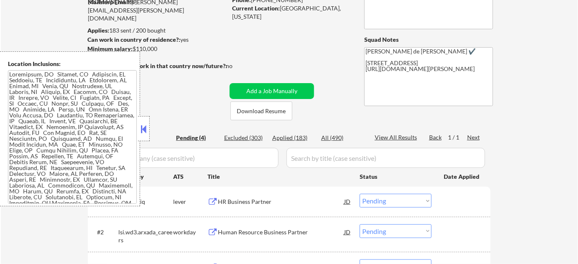
scroll to position [266, 0]
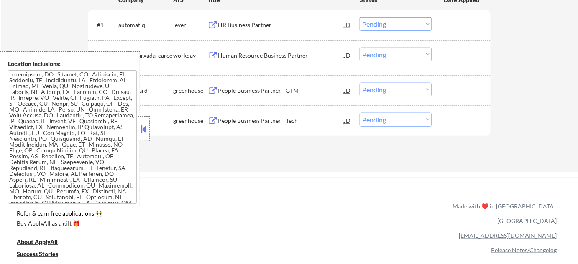
click at [147, 127] on button at bounding box center [143, 129] width 9 height 13
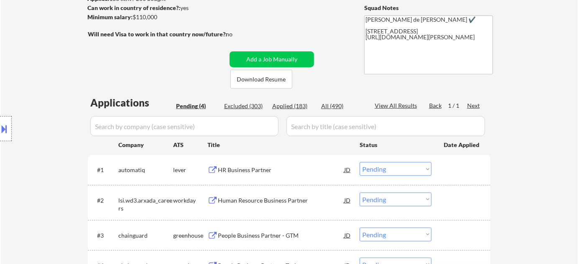
scroll to position [152, 0]
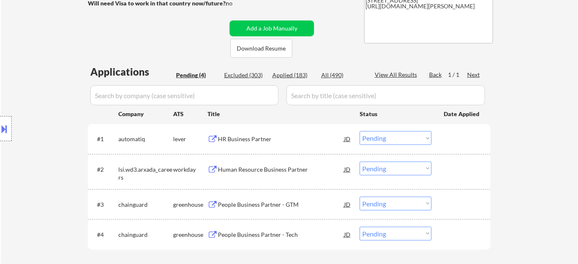
click at [246, 137] on div "HR Business Partner" at bounding box center [281, 139] width 126 height 8
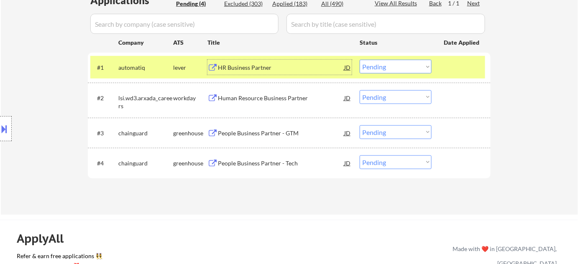
scroll to position [228, 0]
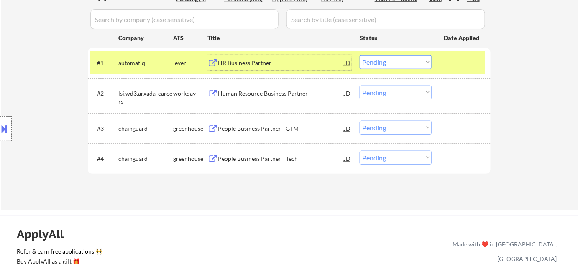
click at [243, 156] on div "People Business Partner - Tech" at bounding box center [281, 159] width 126 height 8
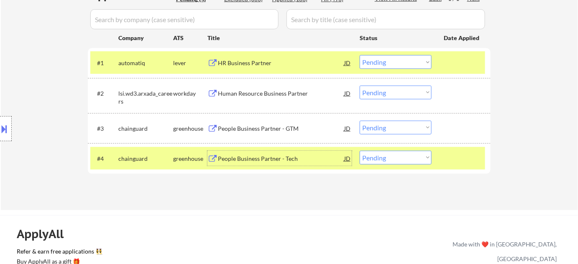
click at [384, 158] on select "Choose an option... Pending Applied Excluded (Questions) Excluded (Expired) Exc…" at bounding box center [396, 158] width 72 height 14
select select ""excluded""
click at [360, 151] on select "Choose an option... Pending Applied Excluded (Questions) Excluded (Expired) Exc…" at bounding box center [396, 158] width 72 height 14
click at [378, 128] on select "Choose an option... Pending Applied Excluded (Questions) Excluded (Expired) Exc…" at bounding box center [396, 128] width 72 height 14
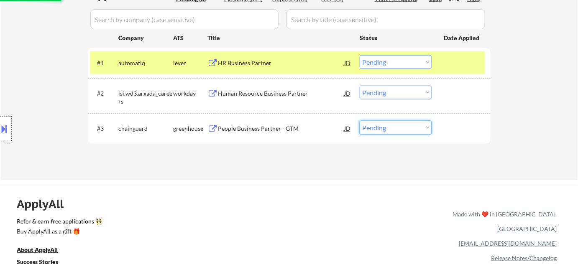
select select ""excluded""
click at [360, 121] on select "Choose an option... Pending Applied Excluded (Questions) Excluded (Expired) Exc…" at bounding box center [396, 128] width 72 height 14
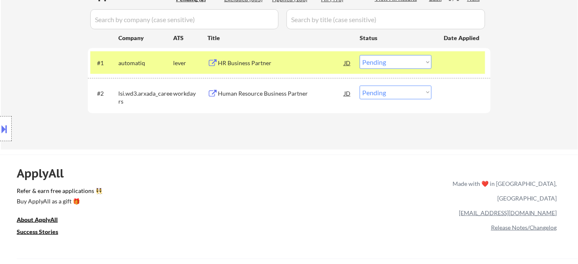
drag, startPoint x: 388, startPoint y: 57, endPoint x: 389, endPoint y: 62, distance: 5.1
click at [388, 57] on select "Choose an option... Pending Applied Excluded (Questions) Excluded (Expired) Exc…" at bounding box center [396, 62] width 72 height 14
click at [360, 55] on select "Choose an option... Pending Applied Excluded (Questions) Excluded (Expired) Exc…" at bounding box center [396, 62] width 72 height 14
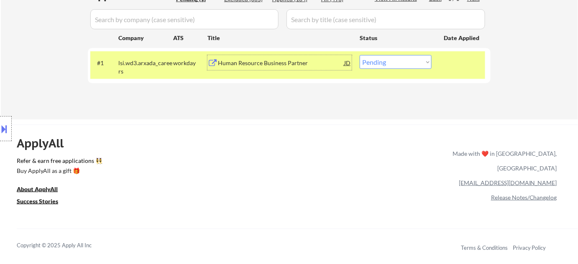
click at [288, 69] on div "Human Resource Business Partner" at bounding box center [281, 62] width 126 height 15
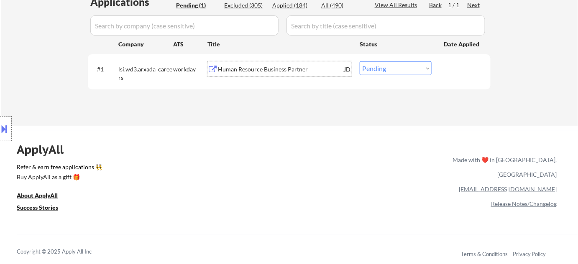
scroll to position [152, 0]
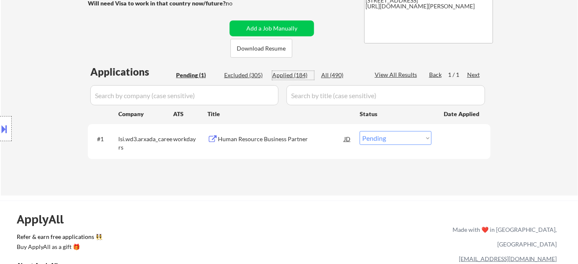
click at [299, 71] on div "Applied (184)" at bounding box center [293, 75] width 42 height 8
select select ""applied""
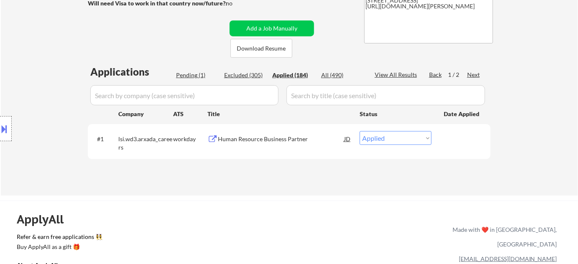
select select ""applied""
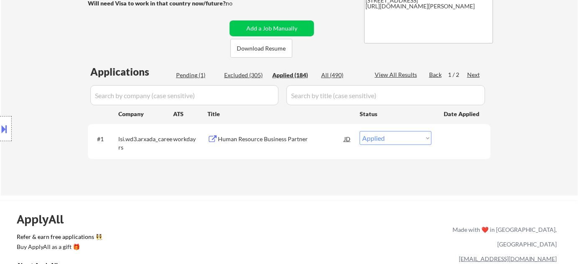
select select ""applied""
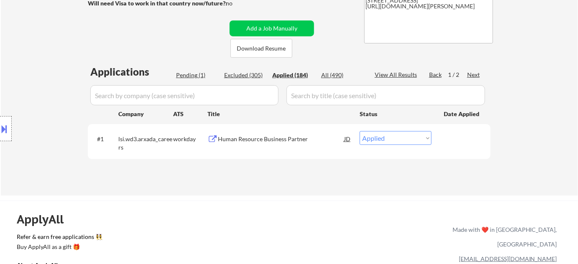
select select ""applied""
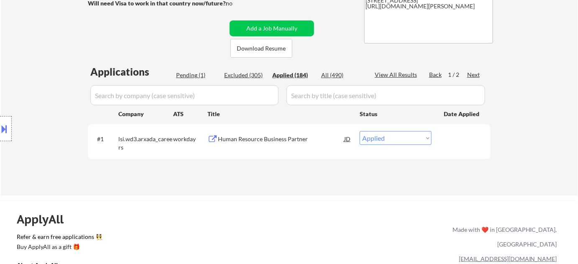
select select ""applied""
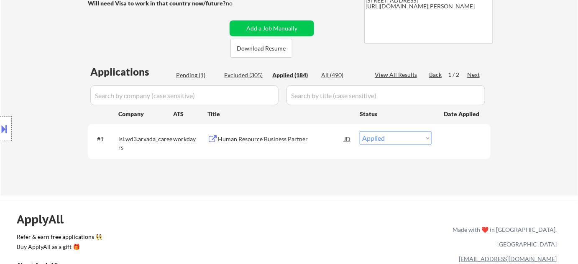
select select ""applied""
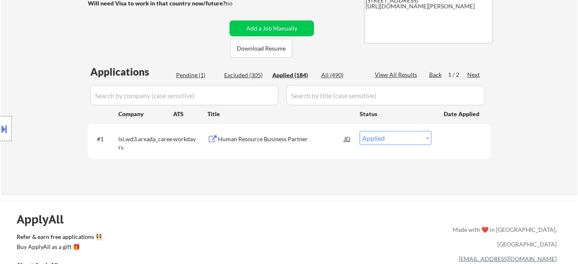
select select ""applied""
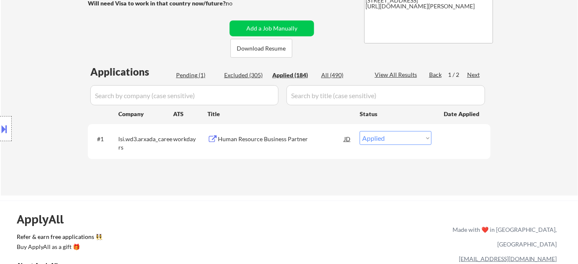
select select ""applied""
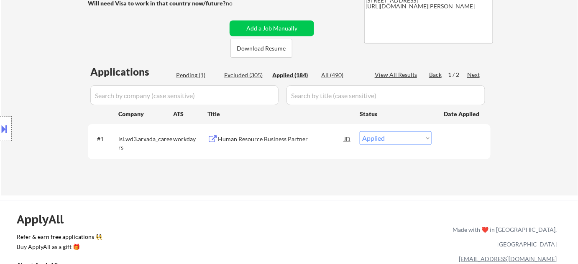
select select ""applied""
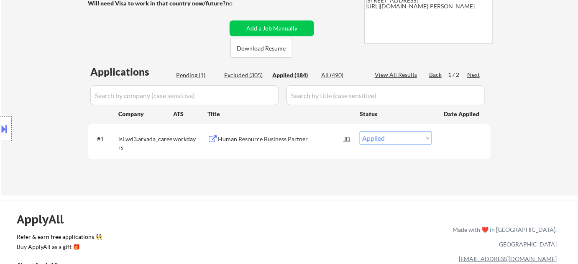
select select ""applied""
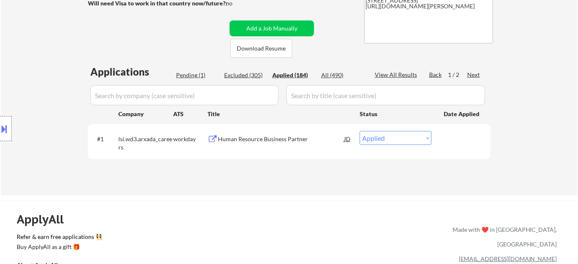
select select ""applied""
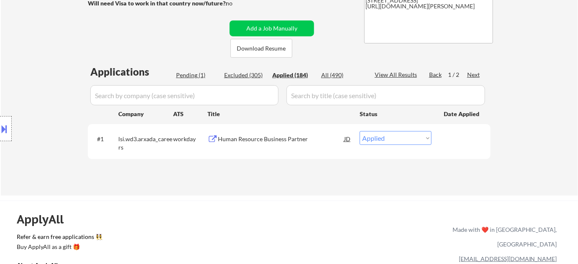
select select ""applied""
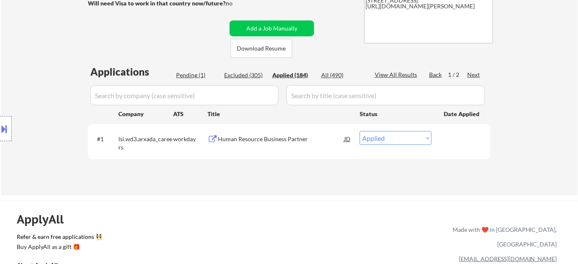
select select ""applied""
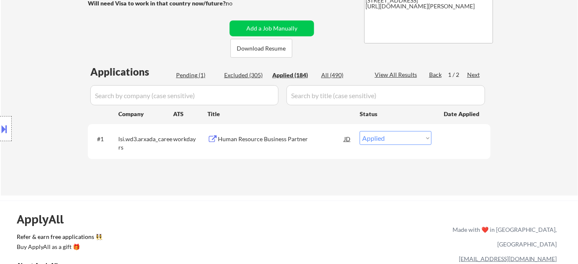
select select ""applied""
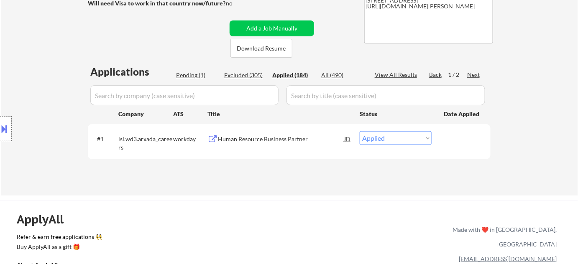
select select ""applied""
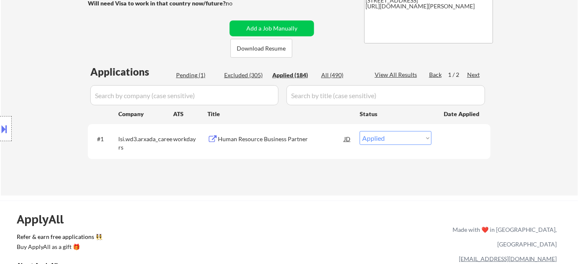
select select ""applied""
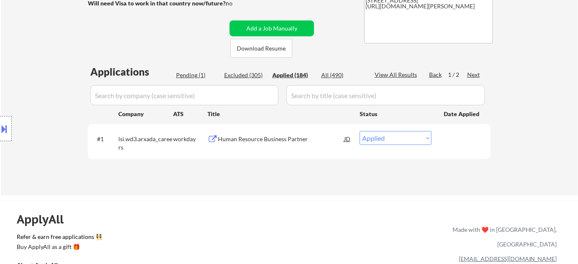
select select ""applied""
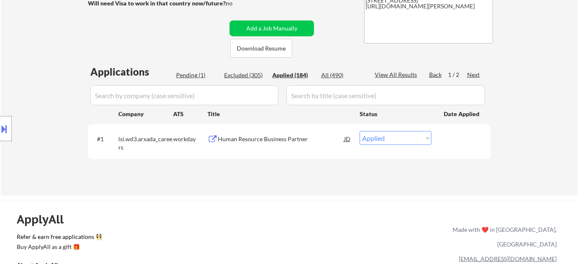
select select ""applied""
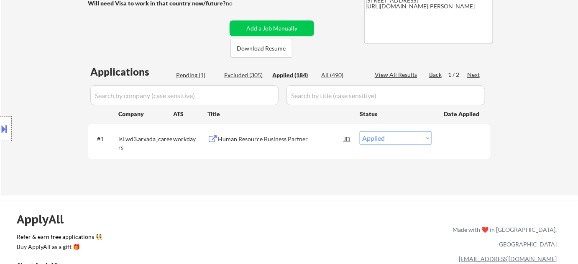
select select ""applied""
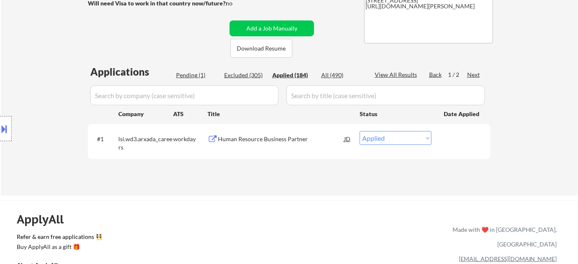
select select ""applied""
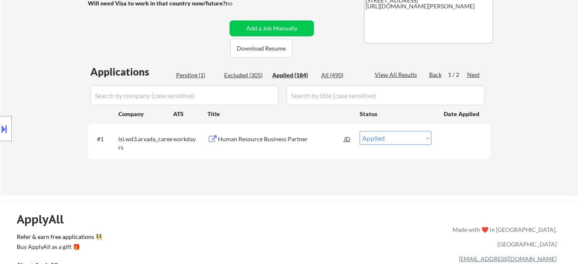
select select ""applied""
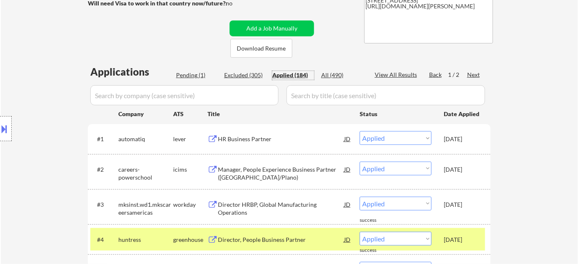
click at [194, 76] on div "Pending (1)" at bounding box center [197, 75] width 42 height 8
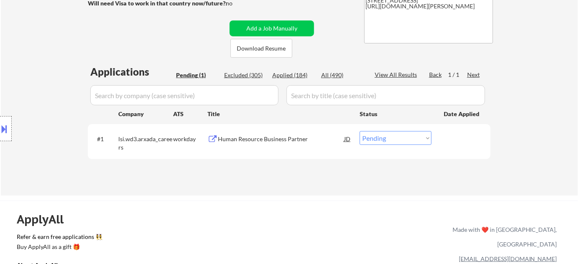
click at [391, 139] on select "Choose an option... Pending Applied Excluded (Questions) Excluded (Expired) Exc…" at bounding box center [396, 138] width 72 height 14
select select ""excluded__bad_match_""
click at [360, 131] on select "Choose an option... Pending Applied Excluded (Questions) Excluded (Expired) Exc…" at bounding box center [396, 138] width 72 height 14
